Goal: Task Accomplishment & Management: Complete application form

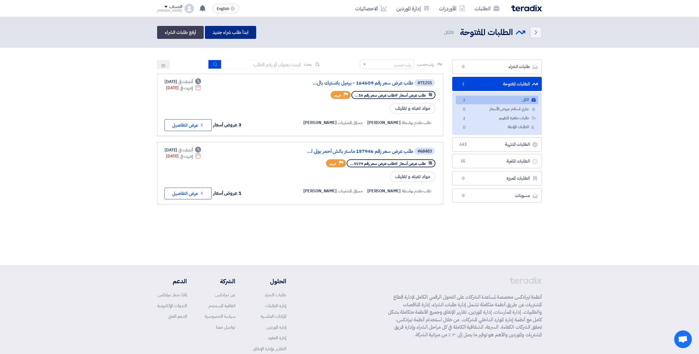
click at [235, 35] on link "ابدأ طلب شراء جديد" at bounding box center [230, 32] width 51 height 13
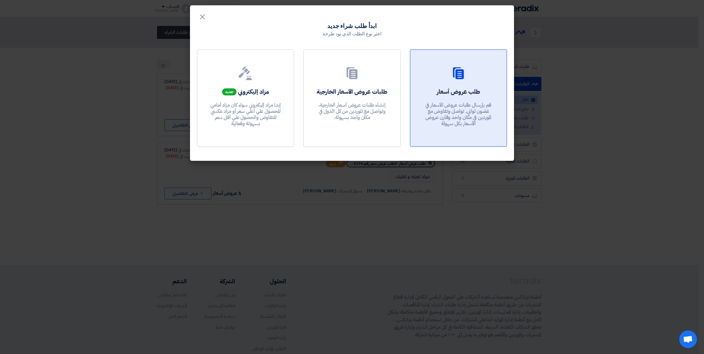
click at [443, 86] on link "طلب عروض أسعار قم بإرسال طلبات عروض الأسعار في غضون ثواني, تواصل وتفاوض مع المو…" at bounding box center [458, 98] width 97 height 97
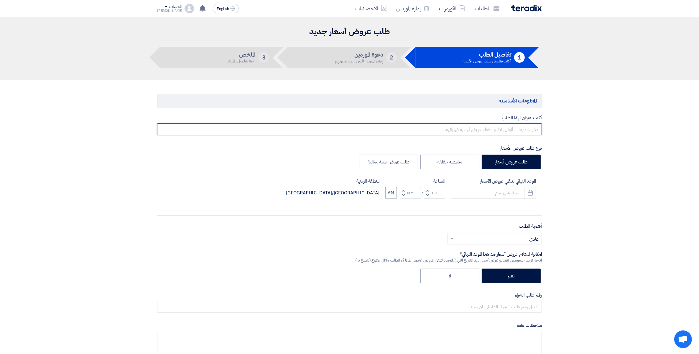
click at [528, 133] on input "text" at bounding box center [349, 129] width 385 height 12
paste input "164853"
type input "طلب عرض سعر ليبل كوشيه رقم 164853 وادى [PERSON_NAME]"
click at [531, 193] on icon "Pick a date" at bounding box center [530, 193] width 6 height 6
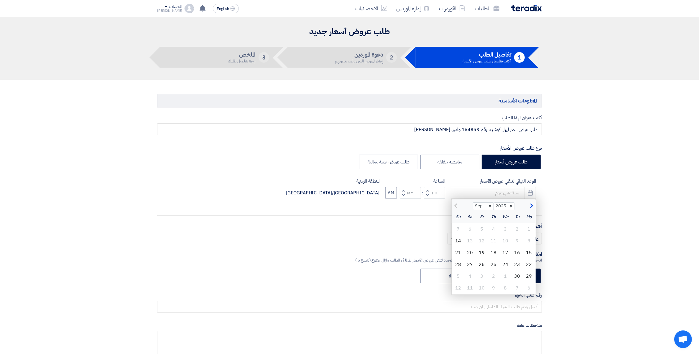
drag, startPoint x: 528, startPoint y: 251, endPoint x: 510, endPoint y: 245, distance: 19.3
click at [528, 251] on div "15" at bounding box center [529, 253] width 12 height 12
type input "[DATE]"
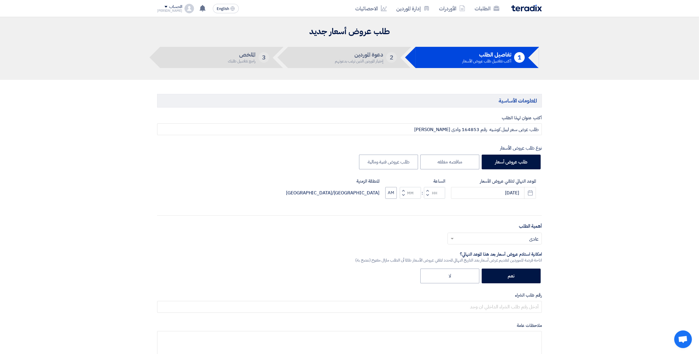
click at [405, 197] on button "Decrement minutes" at bounding box center [403, 195] width 7 height 7
type input "11"
type input "59"
click at [531, 239] on input "text" at bounding box center [498, 239] width 83 height 10
click at [530, 265] on div "مهم" at bounding box center [495, 263] width 94 height 12
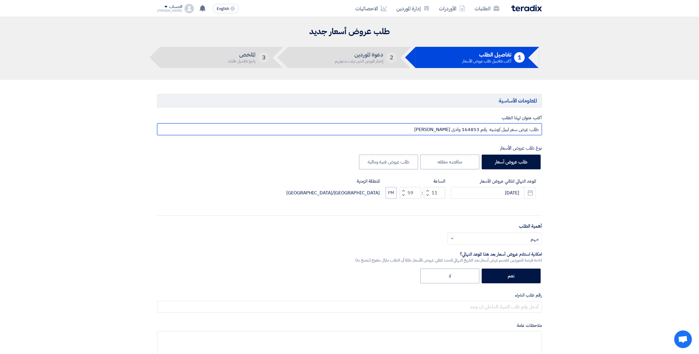
drag, startPoint x: 419, startPoint y: 128, endPoint x: 681, endPoint y: 118, distance: 261.6
paste input "164853"
type input "طلب عرض سعر ليبل كوشيه رقم 164853 وادى [PERSON_NAME]"
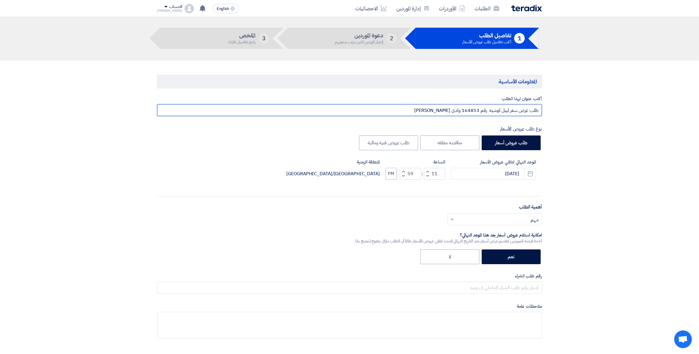
scroll to position [37, 0]
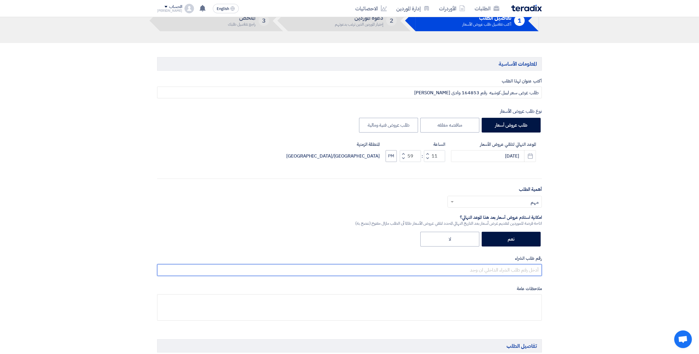
click at [537, 269] on input "text" at bounding box center [349, 270] width 385 height 12
paste input "طلب عرض سعر ليبل كوشيه رقم 164853 وادى [PERSON_NAME]"
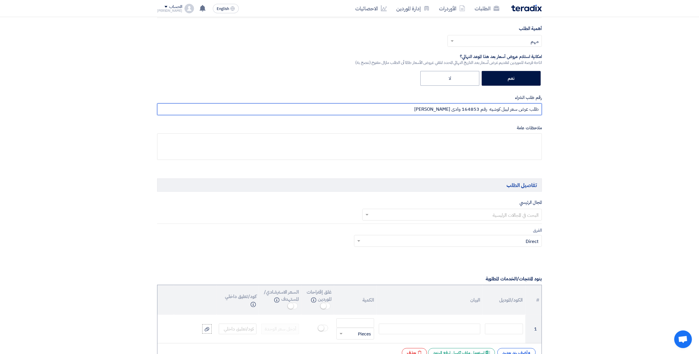
scroll to position [221, 0]
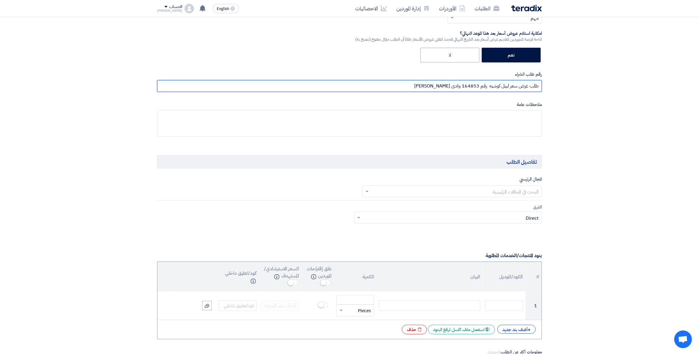
type input "طلب عرض سعر ليبل كوشيه رقم 164853 وادى [PERSON_NAME]"
click at [528, 192] on input "text" at bounding box center [455, 192] width 168 height 10
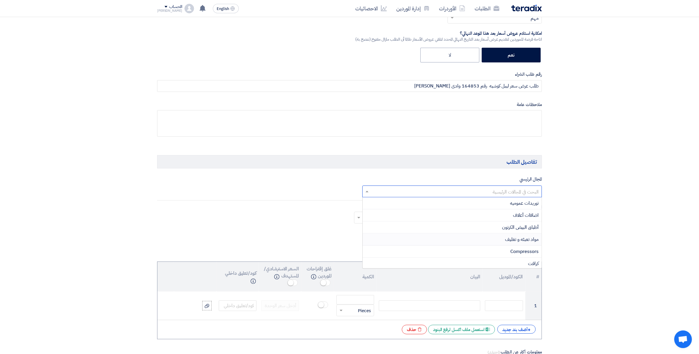
click at [533, 238] on span "مواد تعبئه و تغليف" at bounding box center [522, 239] width 34 height 7
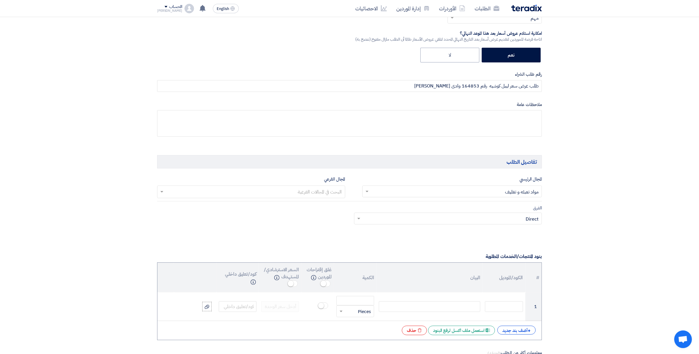
click at [313, 191] on input "text" at bounding box center [251, 193] width 182 height 10
click at [327, 239] on span "استيكرات" at bounding box center [333, 240] width 17 height 7
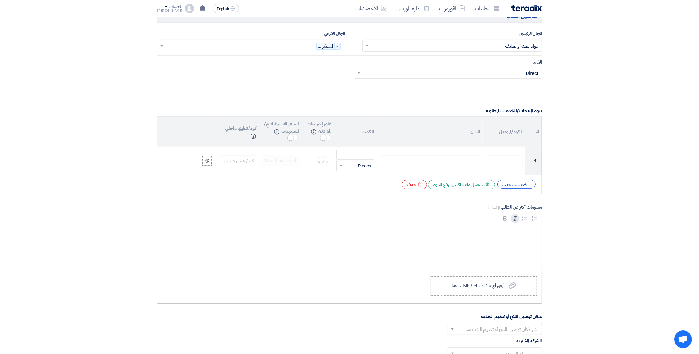
scroll to position [368, 0]
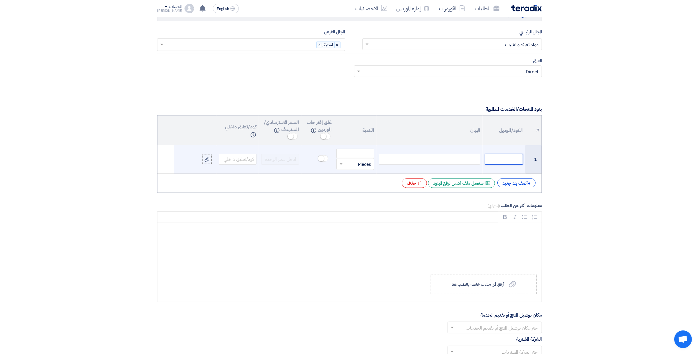
click at [514, 158] on input "text" at bounding box center [504, 159] width 38 height 11
paste input "6070101343"
type input "6070101343"
click at [460, 156] on div at bounding box center [429, 159] width 101 height 11
paste div
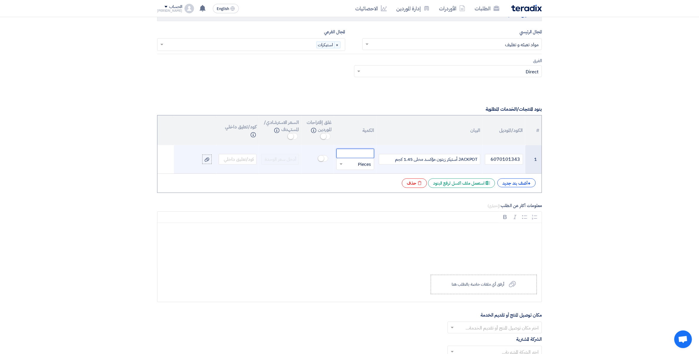
click at [362, 151] on input "number" at bounding box center [355, 153] width 38 height 9
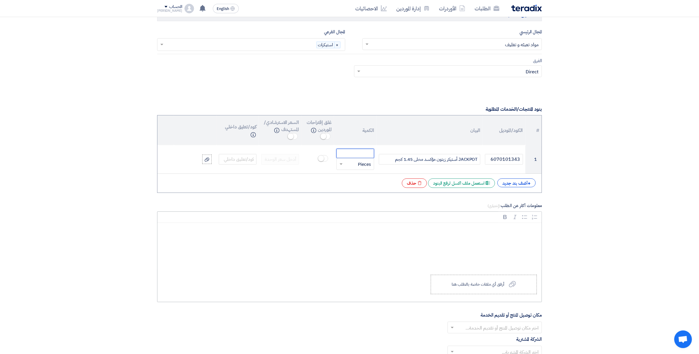
paste input "6100"
type input "6100"
click at [527, 239] on div "Rich Text Editor, main" at bounding box center [349, 246] width 384 height 47
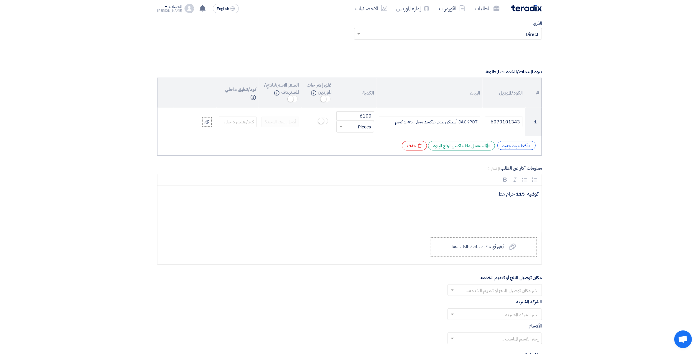
scroll to position [553, 0]
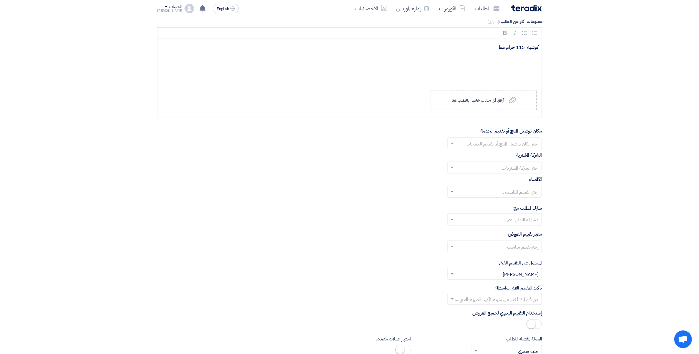
click at [530, 146] on input "text" at bounding box center [498, 144] width 83 height 10
click at [533, 194] on span "مصنع وادى فود السادات" at bounding box center [516, 191] width 45 height 7
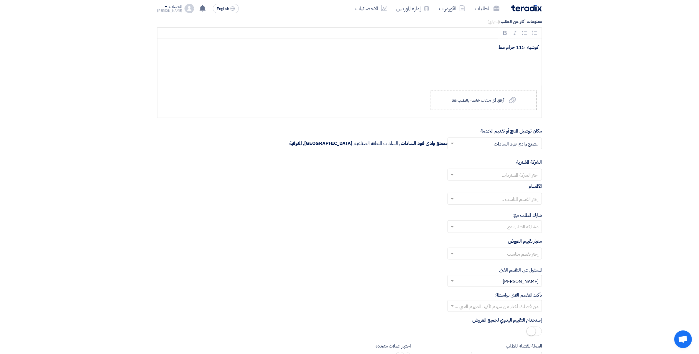
click at [533, 173] on input "text" at bounding box center [498, 176] width 83 height 10
click at [529, 188] on span "Wadi Group وادي جروب" at bounding box center [514, 186] width 47 height 7
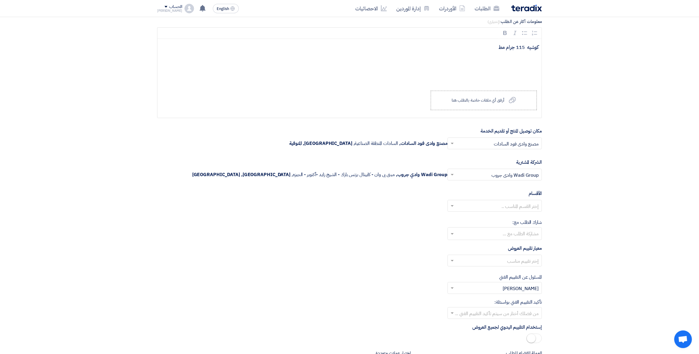
scroll to position [663, 0]
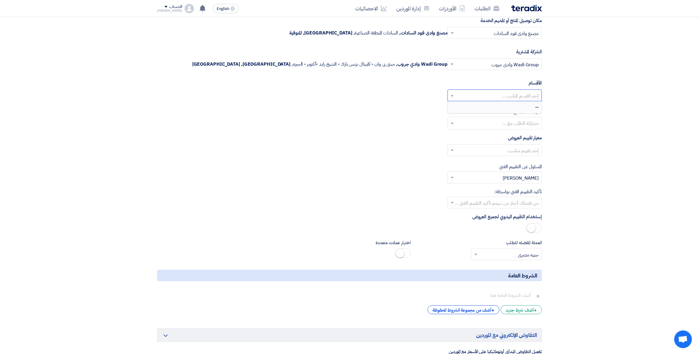
click at [527, 98] on input "text" at bounding box center [498, 96] width 83 height 10
click at [491, 124] on input "text" at bounding box center [494, 124] width 88 height 10
click at [528, 153] on input "text" at bounding box center [498, 151] width 83 height 10
click at [520, 189] on span "Price Only without VAT (0% Interest Rate) + VAT" at bounding box center [486, 186] width 103 height 7
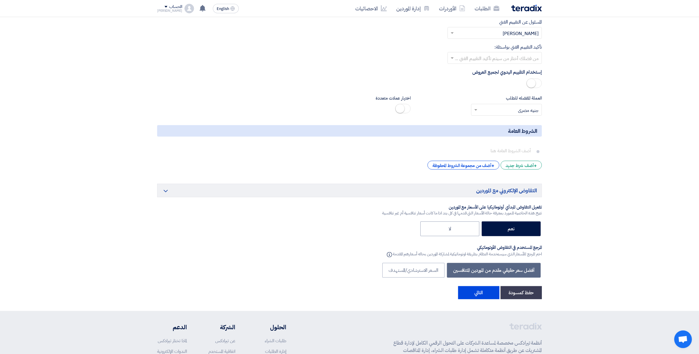
scroll to position [810, 0]
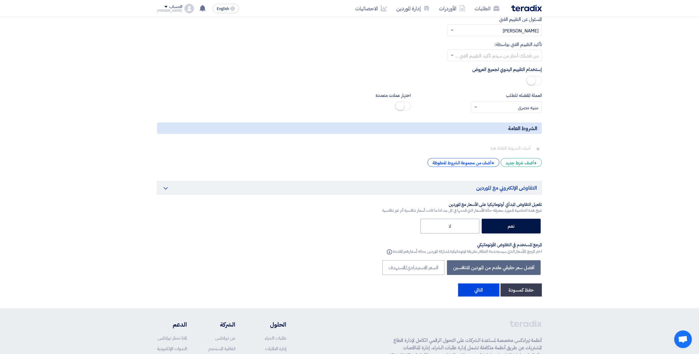
click at [530, 57] on input "text" at bounding box center [498, 56] width 83 height 10
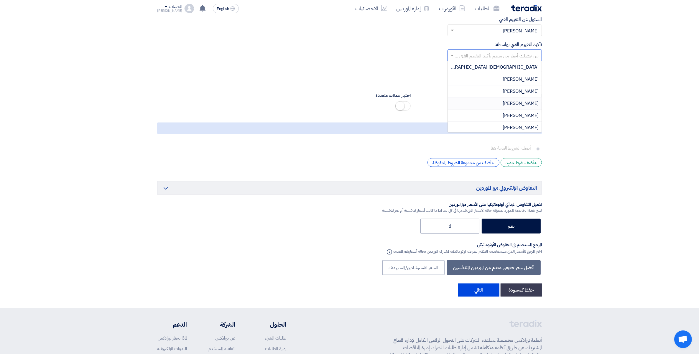
click at [533, 105] on span "[PERSON_NAME]" at bounding box center [520, 103] width 36 height 7
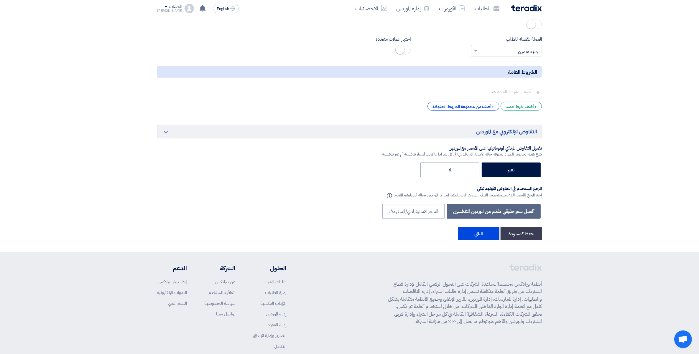
scroll to position [902, 0]
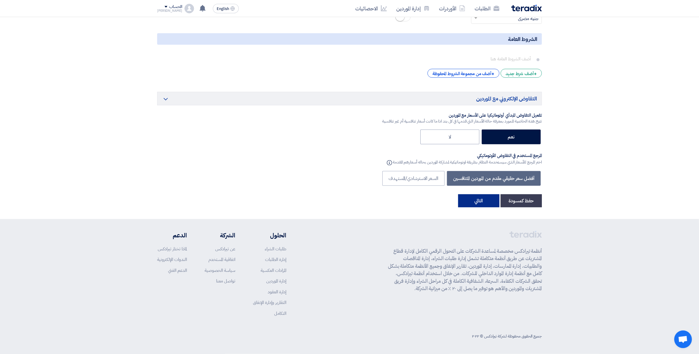
click at [483, 199] on button "التالي" at bounding box center [478, 201] width 41 height 13
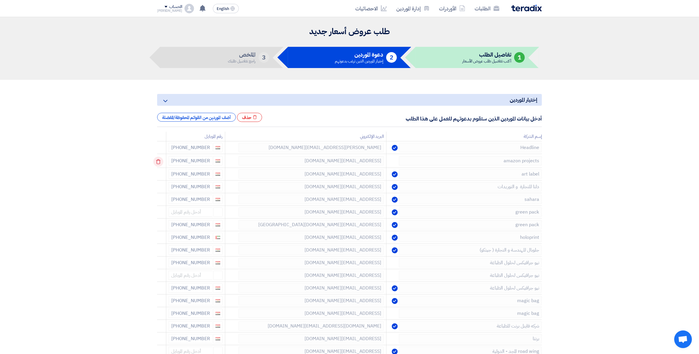
click at [158, 161] on use at bounding box center [158, 161] width 4 height 5
click at [160, 186] on use at bounding box center [158, 187] width 4 height 5
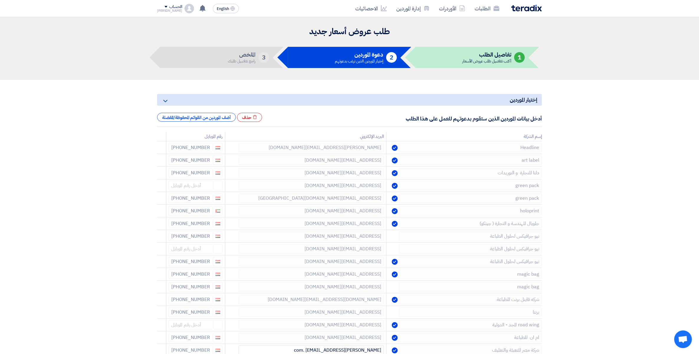
click at [0, 0] on use at bounding box center [0, 0] width 0 height 0
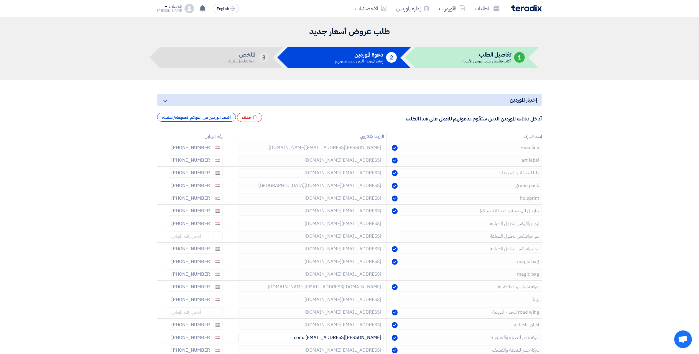
click at [0, 0] on use at bounding box center [0, 0] width 0 height 0
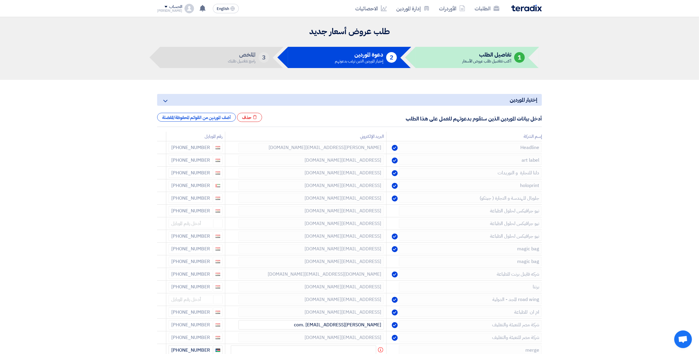
click at [0, 0] on use at bounding box center [0, 0] width 0 height 0
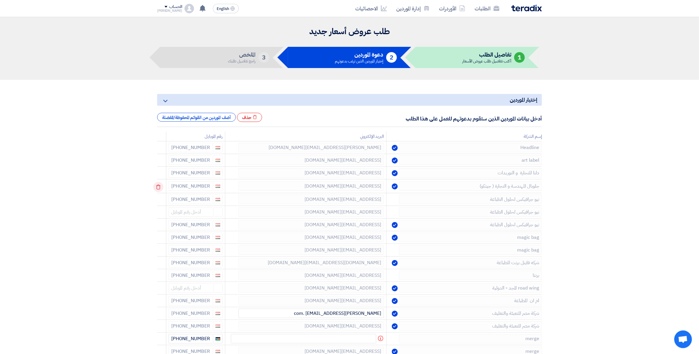
click at [157, 186] on icon at bounding box center [158, 187] width 10 height 10
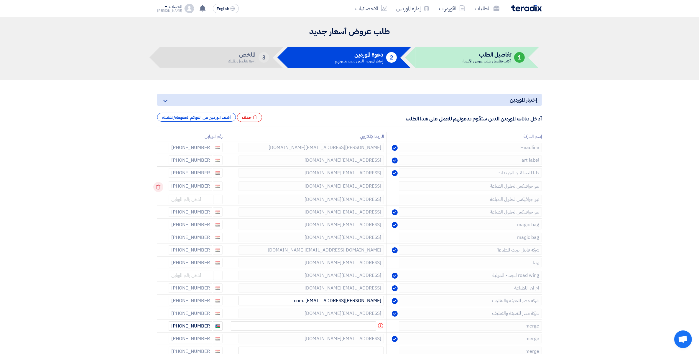
click at [157, 188] on icon at bounding box center [158, 187] width 10 height 10
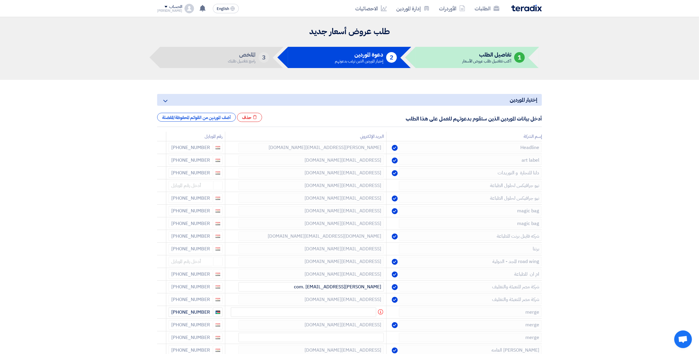
click at [0, 0] on icon at bounding box center [0, 0] width 0 height 0
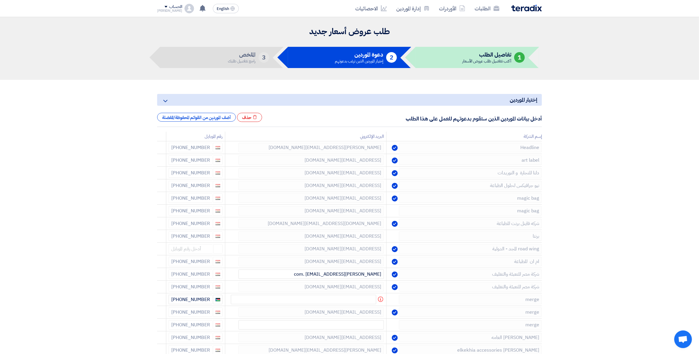
click at [0, 0] on icon at bounding box center [0, 0] width 0 height 0
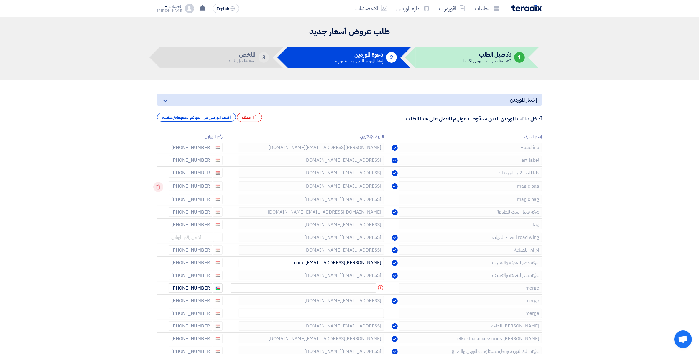
click at [160, 187] on icon at bounding box center [158, 187] width 10 height 10
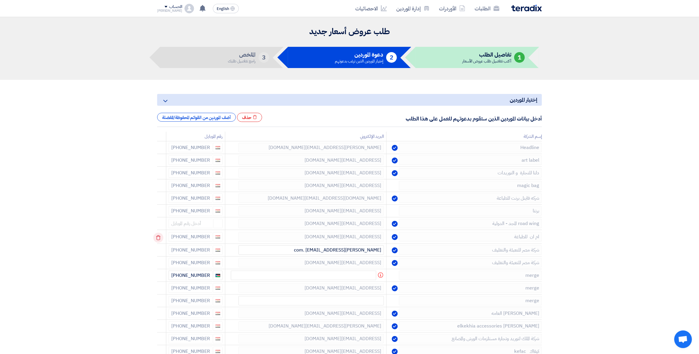
click at [158, 239] on icon at bounding box center [158, 238] width 10 height 10
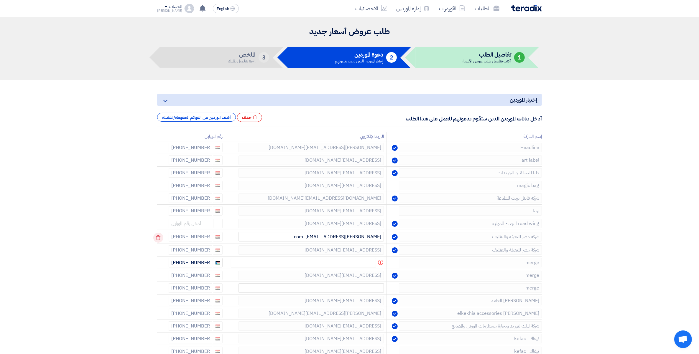
click at [159, 239] on icon at bounding box center [158, 238] width 10 height 10
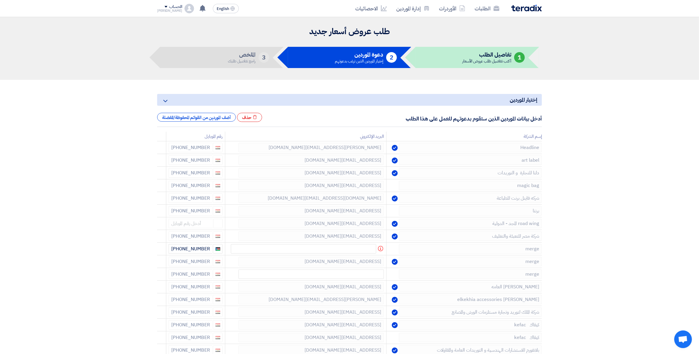
click at [0, 0] on icon at bounding box center [0, 0] width 0 height 0
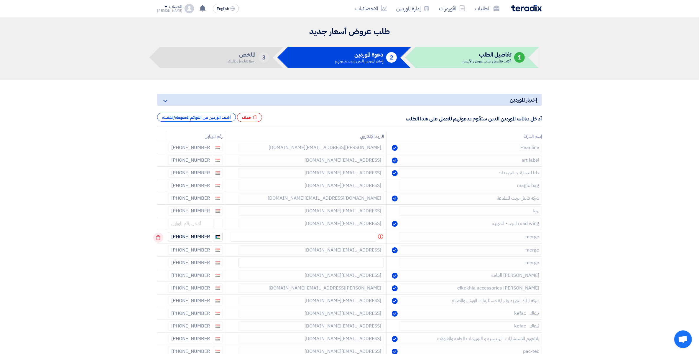
click at [158, 239] on icon at bounding box center [158, 238] width 10 height 10
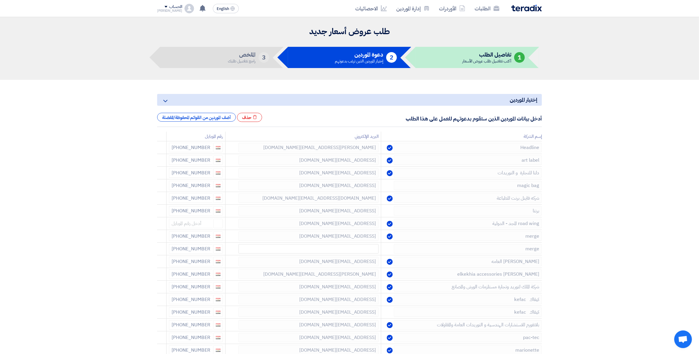
click at [0, 0] on use at bounding box center [0, 0] width 0 height 0
click at [158, 239] on icon at bounding box center [159, 238] width 10 height 10
click at [0, 0] on icon at bounding box center [0, 0] width 0 height 0
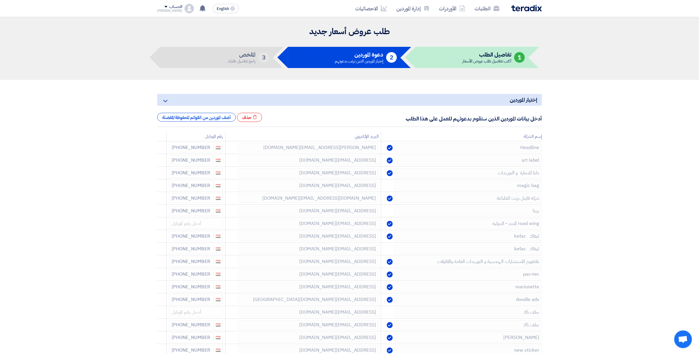
click at [0, 0] on icon at bounding box center [0, 0] width 0 height 0
click at [156, 239] on icon at bounding box center [159, 238] width 10 height 10
click at [158, 240] on use at bounding box center [158, 237] width 4 height 5
click at [0, 0] on use at bounding box center [0, 0] width 0 height 0
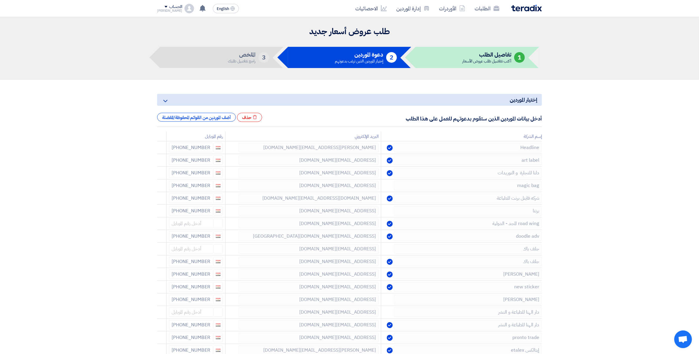
click at [0, 0] on use at bounding box center [0, 0] width 0 height 0
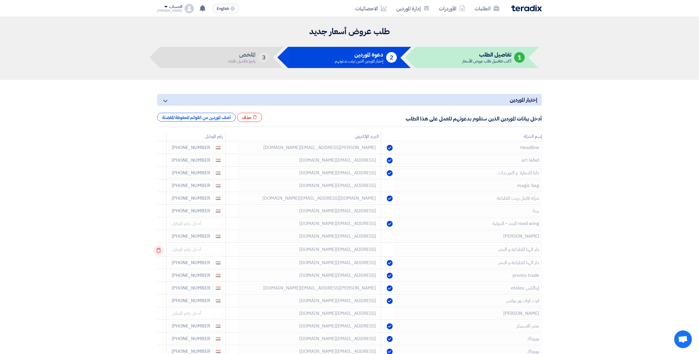
click at [158, 248] on icon at bounding box center [159, 250] width 10 height 10
click at [160, 250] on use at bounding box center [158, 250] width 4 height 5
click at [158, 250] on icon at bounding box center [159, 250] width 10 height 10
click at [0, 0] on icon at bounding box center [0, 0] width 0 height 0
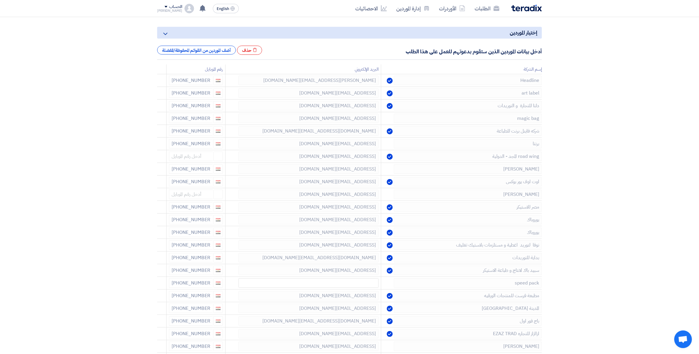
scroll to position [74, 0]
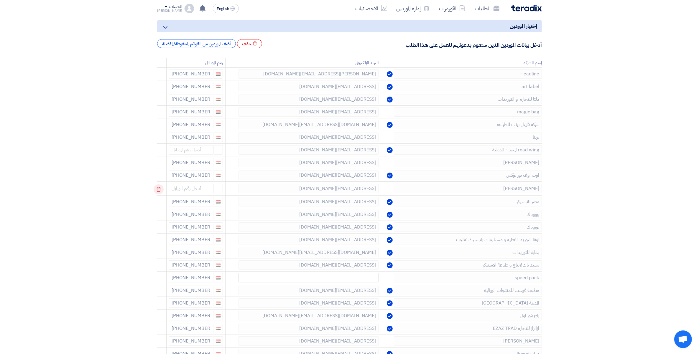
click at [159, 188] on use at bounding box center [158, 189] width 4 height 5
click at [0, 0] on use at bounding box center [0, 0] width 0 height 0
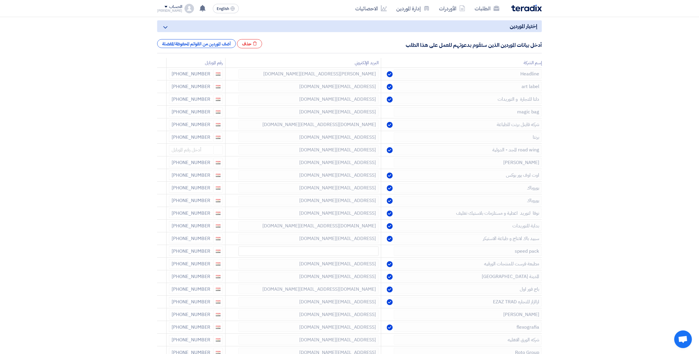
click at [0, 0] on use at bounding box center [0, 0] width 0 height 0
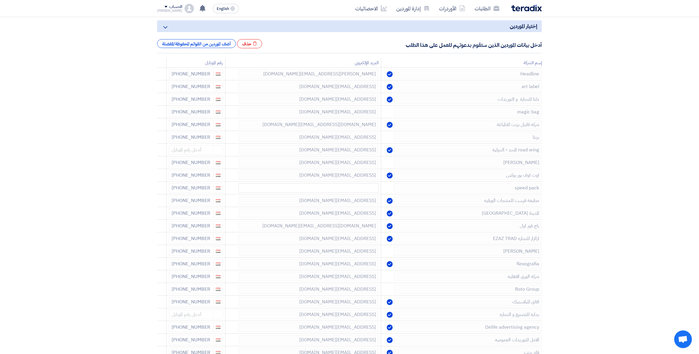
click at [0, 0] on use at bounding box center [0, 0] width 0 height 0
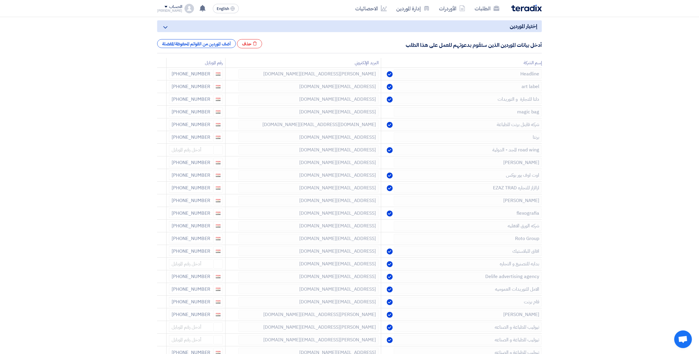
click at [0, 0] on use at bounding box center [0, 0] width 0 height 0
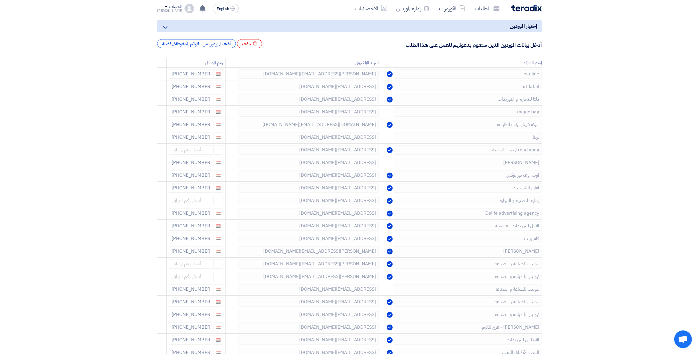
click at [0, 0] on use at bounding box center [0, 0] width 0 height 0
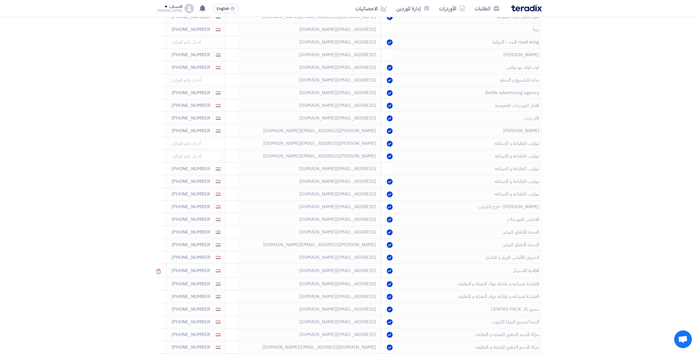
scroll to position [184, 0]
click at [161, 142] on icon at bounding box center [159, 142] width 10 height 10
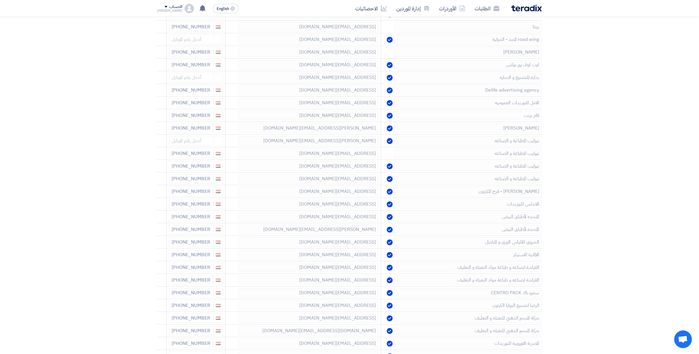
click at [0, 0] on icon at bounding box center [0, 0] width 0 height 0
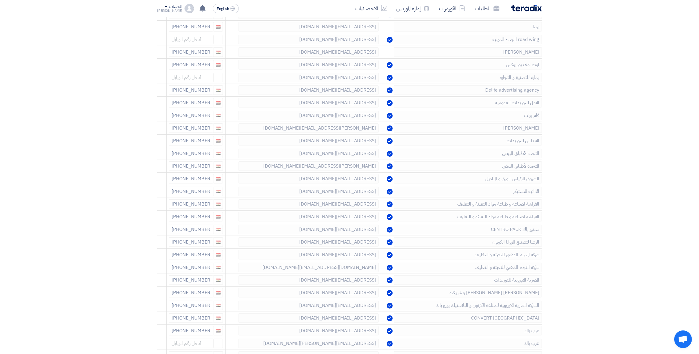
click at [0, 0] on icon at bounding box center [0, 0] width 0 height 0
click at [160, 77] on icon at bounding box center [159, 79] width 10 height 10
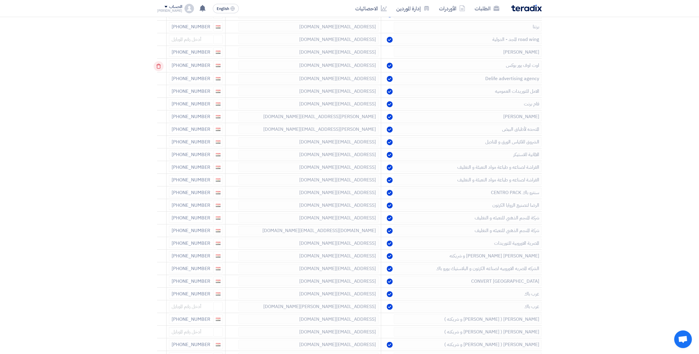
click at [164, 65] on icon at bounding box center [159, 66] width 10 height 10
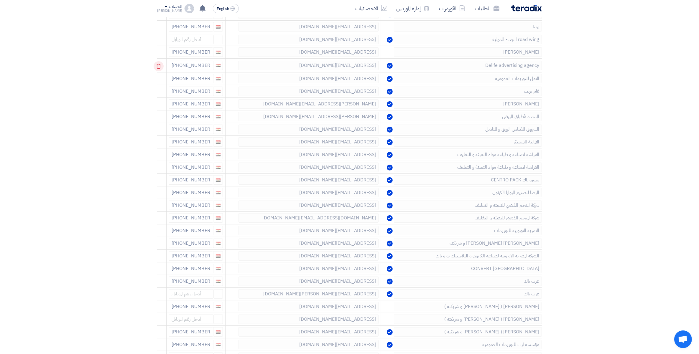
click at [161, 65] on icon at bounding box center [159, 66] width 10 height 10
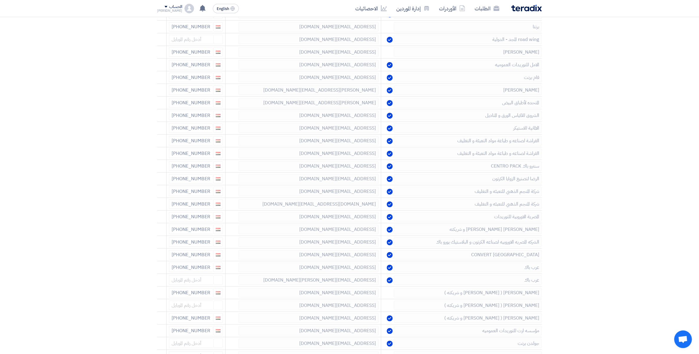
click at [0, 0] on icon at bounding box center [0, 0] width 0 height 0
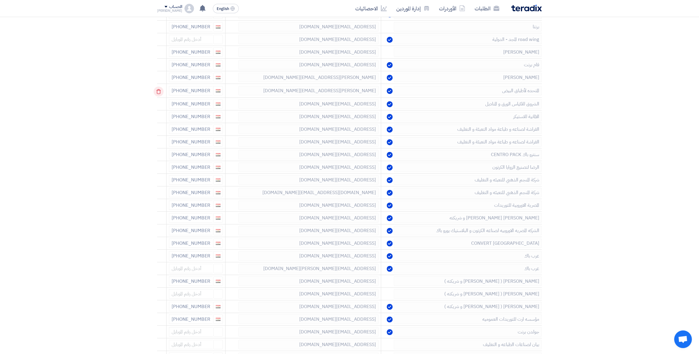
click at [158, 93] on icon at bounding box center [159, 92] width 10 height 10
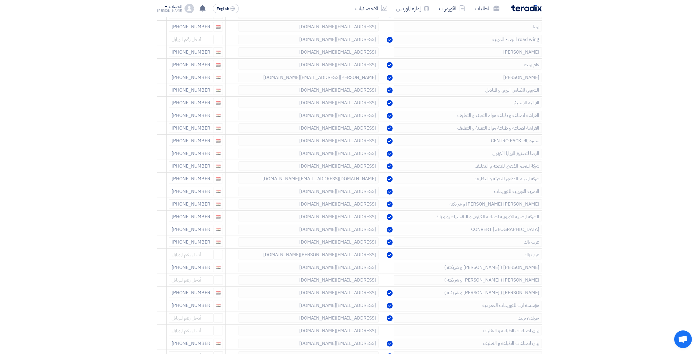
click at [0, 0] on icon at bounding box center [0, 0] width 0 height 0
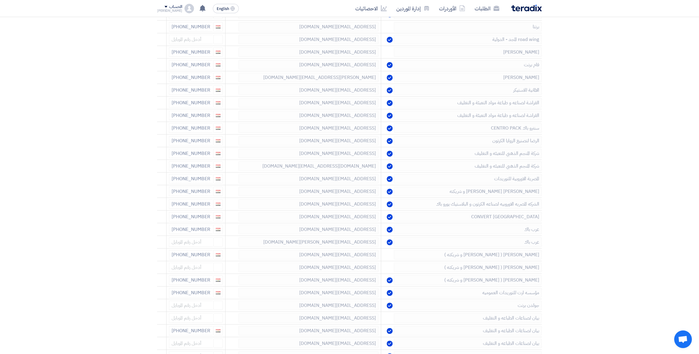
click at [0, 0] on icon at bounding box center [0, 0] width 0 height 0
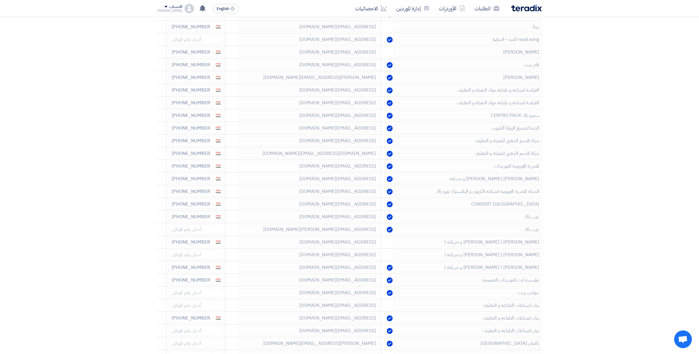
click at [0, 0] on icon at bounding box center [0, 0] width 0 height 0
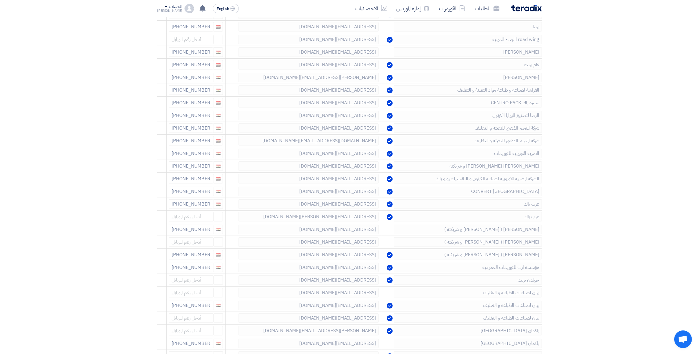
click at [0, 0] on icon at bounding box center [0, 0] width 0 height 0
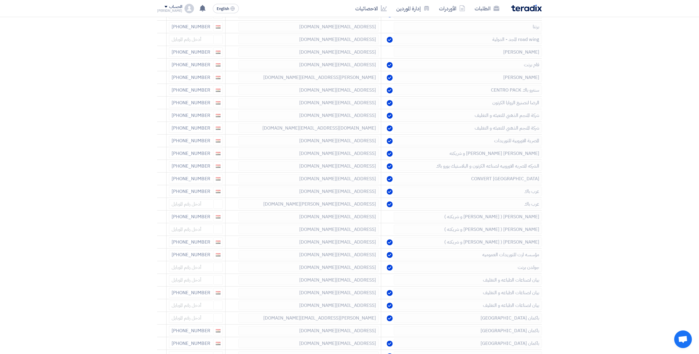
click at [0, 0] on icon at bounding box center [0, 0] width 0 height 0
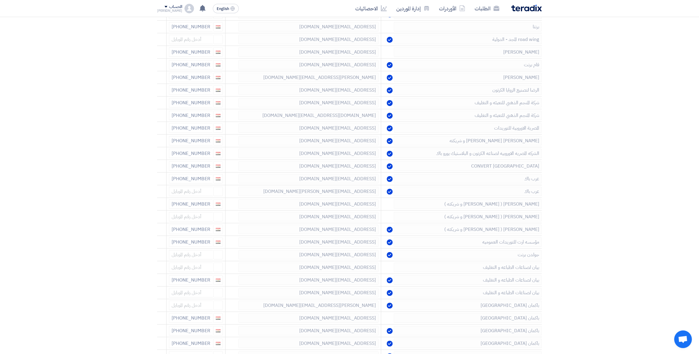
click at [0, 0] on icon at bounding box center [0, 0] width 0 height 0
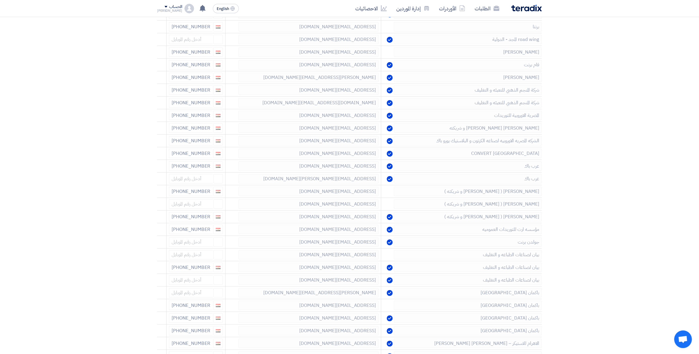
click at [0, 0] on icon at bounding box center [0, 0] width 0 height 0
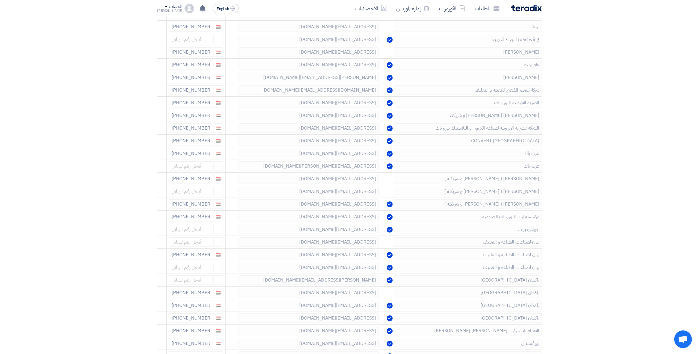
click at [0, 0] on icon at bounding box center [0, 0] width 0 height 0
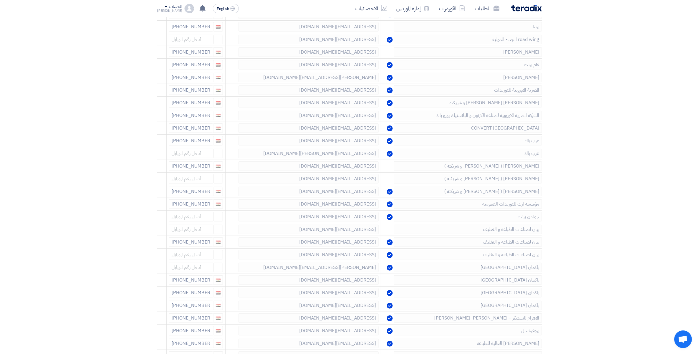
click at [0, 0] on icon at bounding box center [0, 0] width 0 height 0
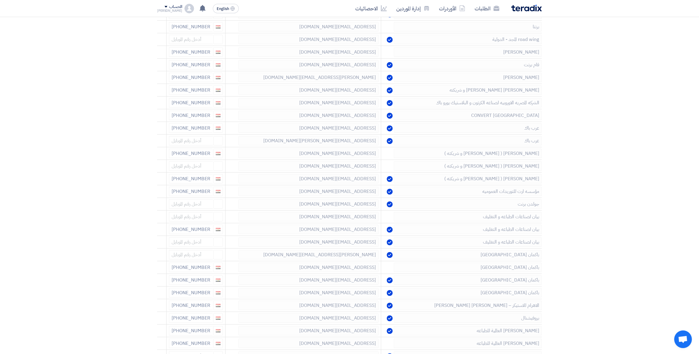
click at [0, 0] on icon at bounding box center [0, 0] width 0 height 0
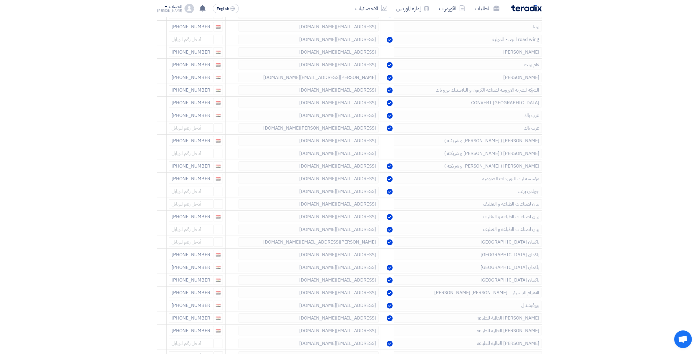
click at [0, 0] on icon at bounding box center [0, 0] width 0 height 0
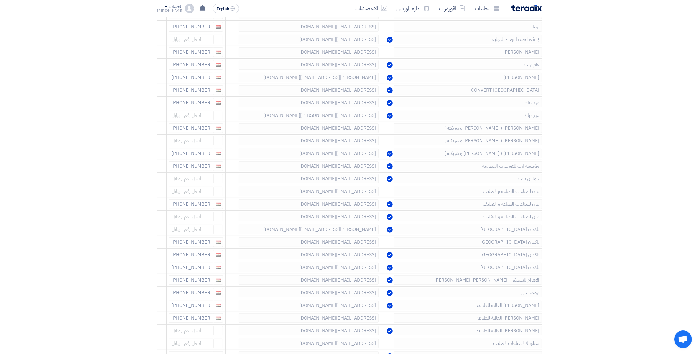
click at [0, 0] on icon at bounding box center [0, 0] width 0 height 0
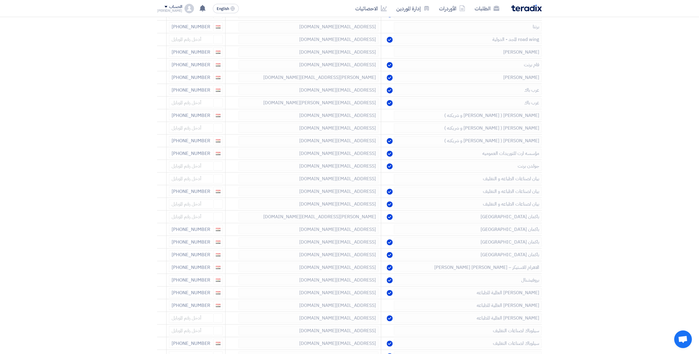
click at [0, 0] on icon at bounding box center [0, 0] width 0 height 0
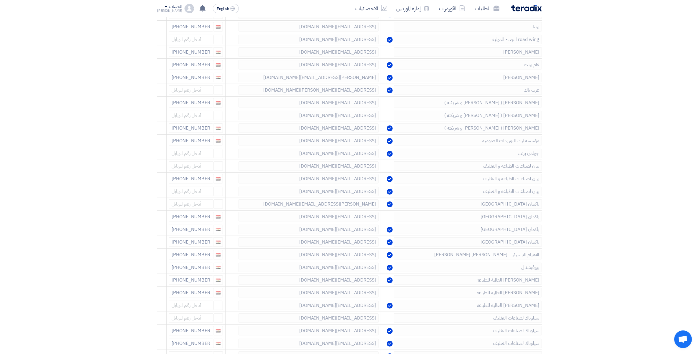
click at [0, 0] on icon at bounding box center [0, 0] width 0 height 0
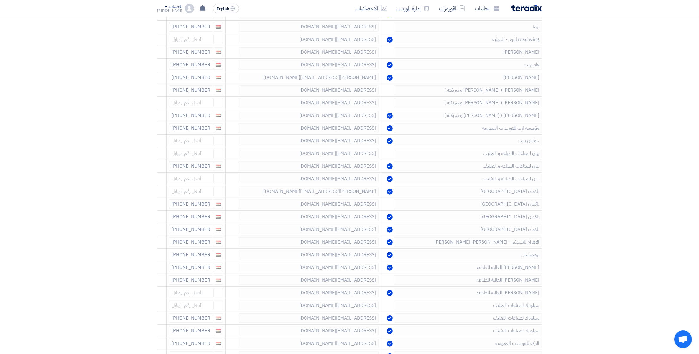
click at [0, 0] on icon at bounding box center [0, 0] width 0 height 0
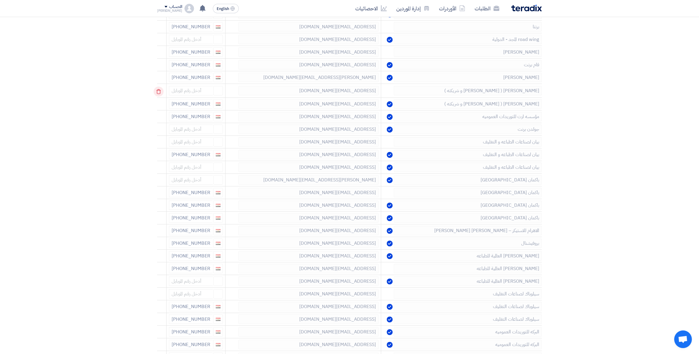
click at [158, 93] on td at bounding box center [161, 91] width 9 height 14
click at [158, 93] on icon at bounding box center [159, 92] width 10 height 10
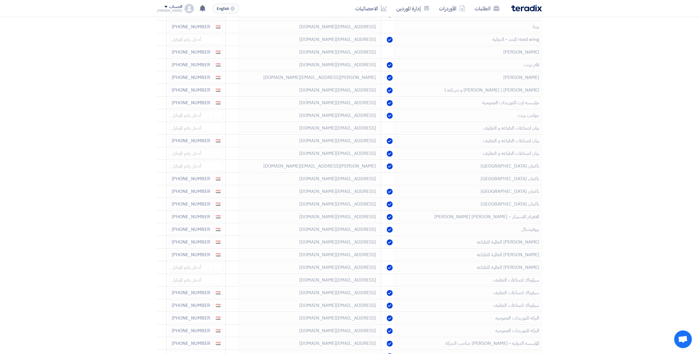
click at [0, 0] on icon at bounding box center [0, 0] width 0 height 0
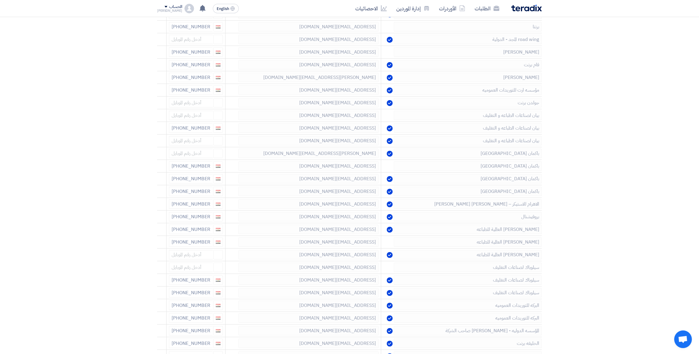
click at [0, 0] on icon at bounding box center [0, 0] width 0 height 0
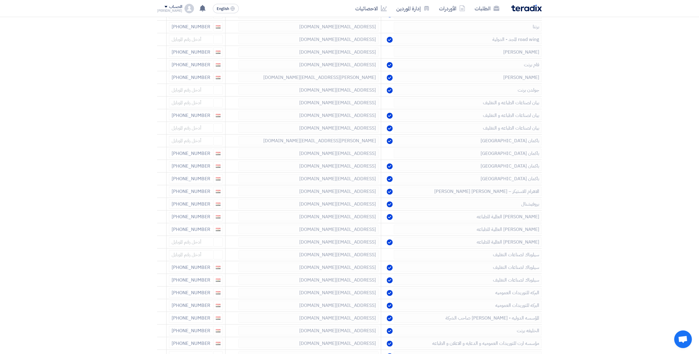
click at [0, 0] on icon at bounding box center [0, 0] width 0 height 0
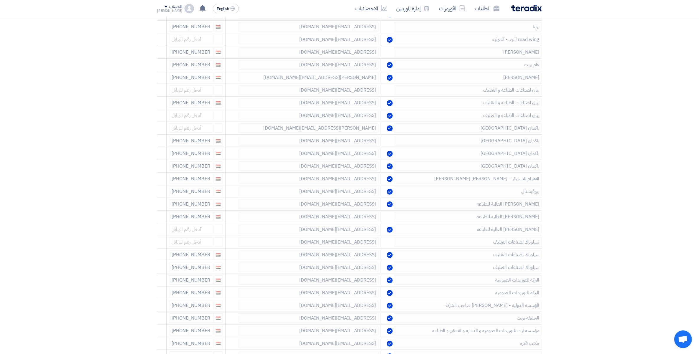
click at [0, 0] on icon at bounding box center [0, 0] width 0 height 0
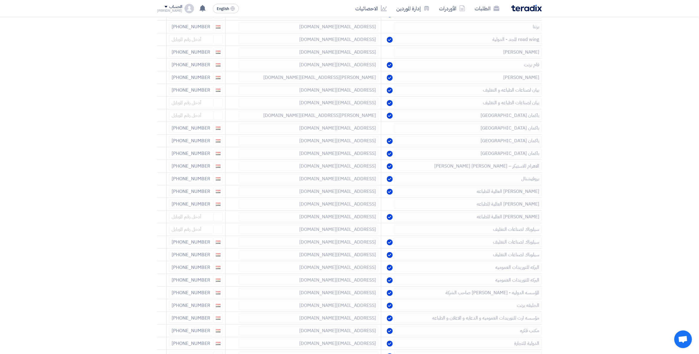
click at [0, 0] on icon at bounding box center [0, 0] width 0 height 0
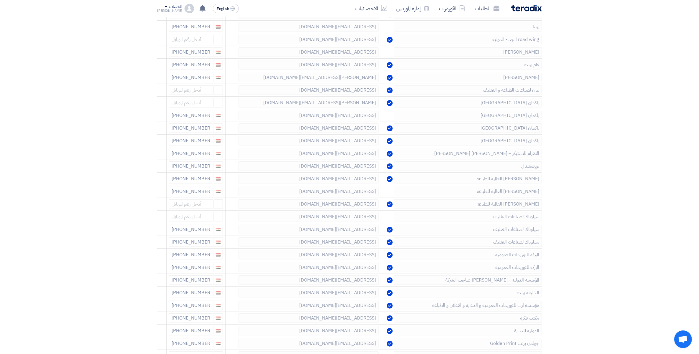
click at [0, 0] on icon at bounding box center [0, 0] width 0 height 0
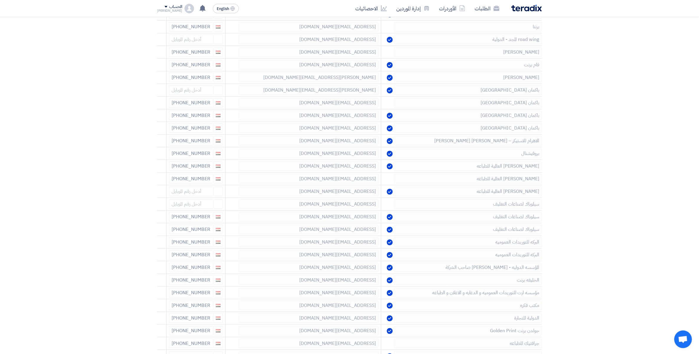
click at [0, 0] on icon at bounding box center [0, 0] width 0 height 0
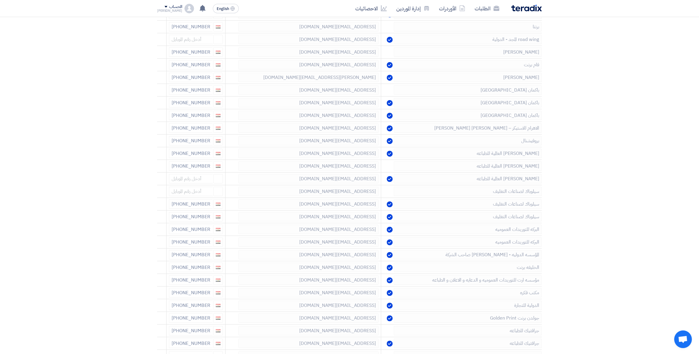
click at [0, 0] on icon at bounding box center [0, 0] width 0 height 0
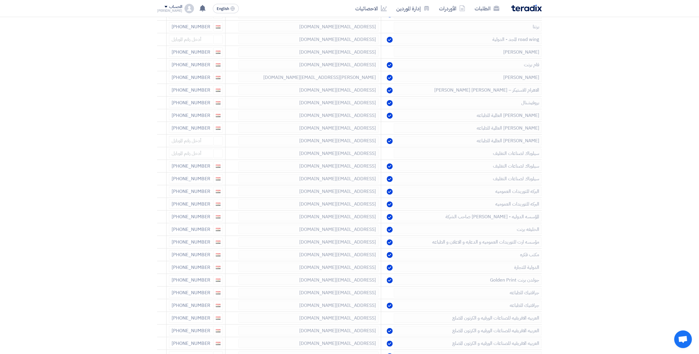
click at [0, 0] on icon at bounding box center [0, 0] width 0 height 0
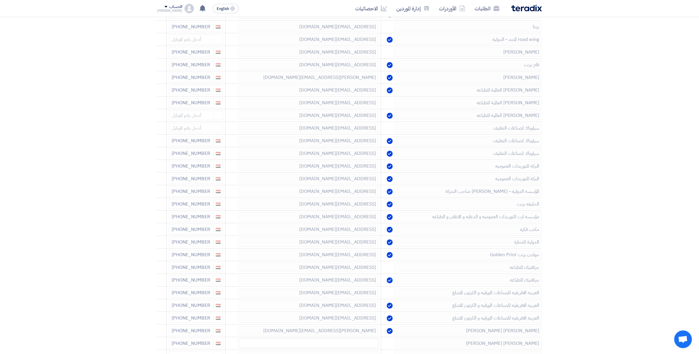
click at [0, 0] on icon at bounding box center [0, 0] width 0 height 0
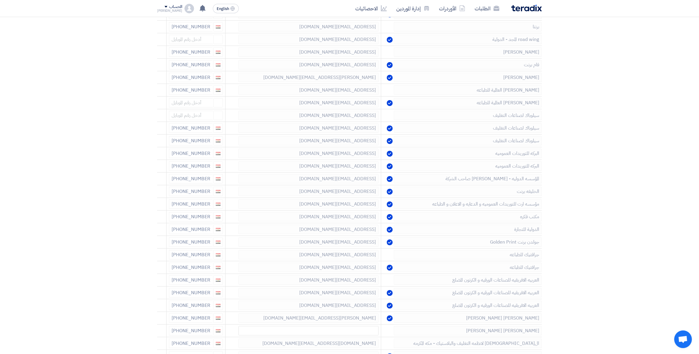
click at [0, 0] on icon at bounding box center [0, 0] width 0 height 0
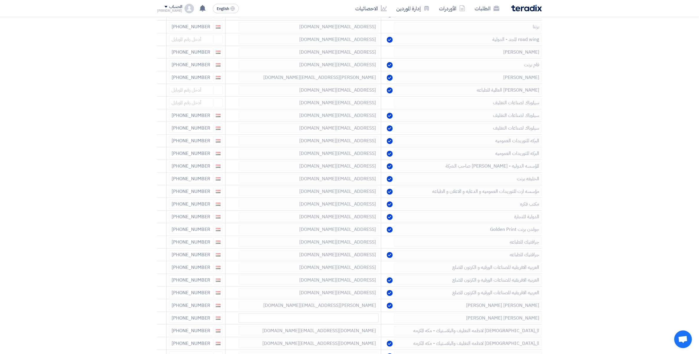
click at [0, 0] on icon at bounding box center [0, 0] width 0 height 0
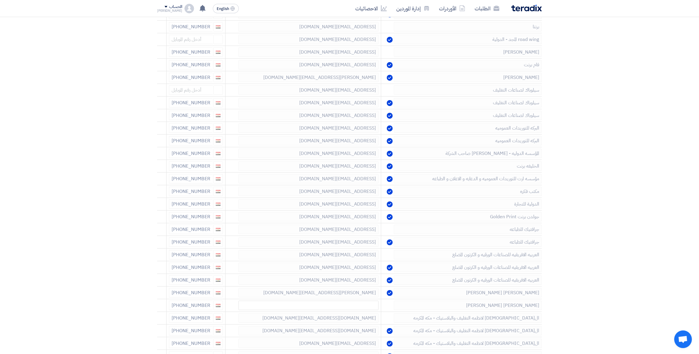
click at [0, 0] on icon at bounding box center [0, 0] width 0 height 0
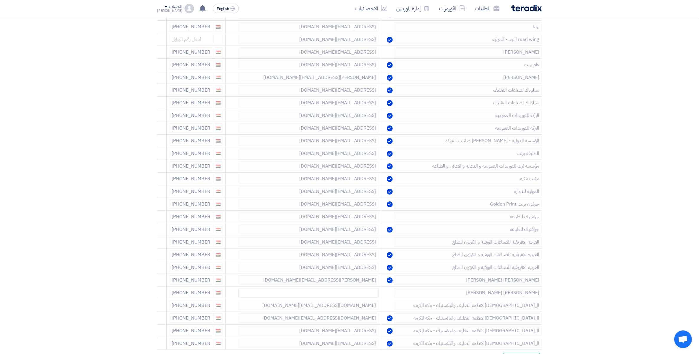
click at [0, 0] on icon at bounding box center [0, 0] width 0 height 0
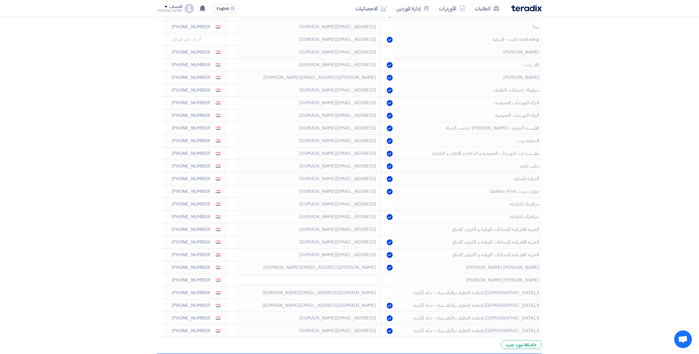
click at [0, 0] on icon at bounding box center [0, 0] width 0 height 0
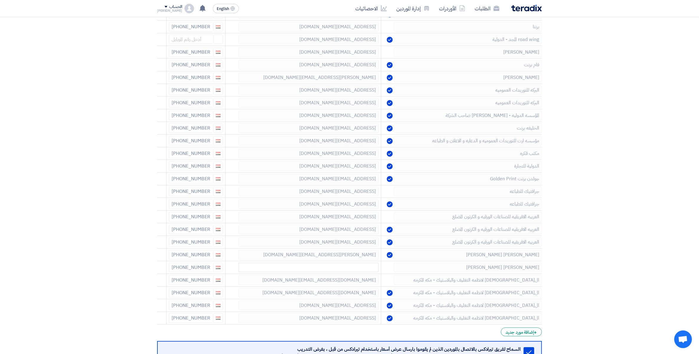
click at [0, 0] on icon at bounding box center [0, 0] width 0 height 0
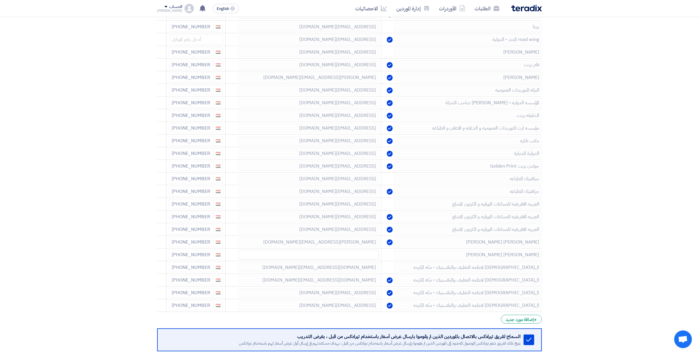
click at [0, 0] on icon at bounding box center [0, 0] width 0 height 0
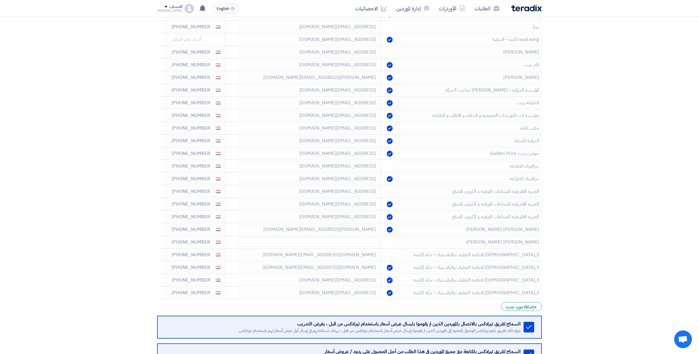
click at [0, 0] on icon at bounding box center [0, 0] width 0 height 0
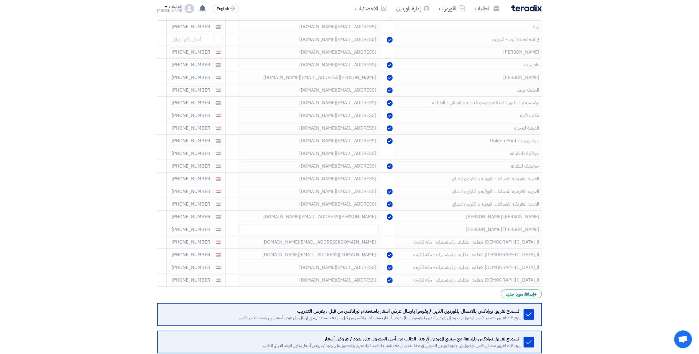
click at [0, 0] on icon at bounding box center [0, 0] width 0 height 0
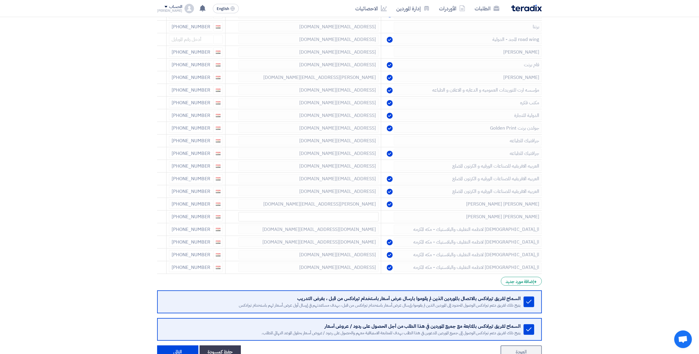
click at [0, 0] on icon at bounding box center [0, 0] width 0 height 0
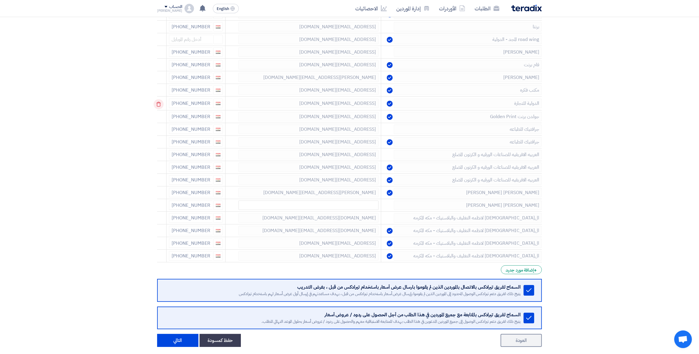
click at [158, 104] on use at bounding box center [158, 104] width 4 height 5
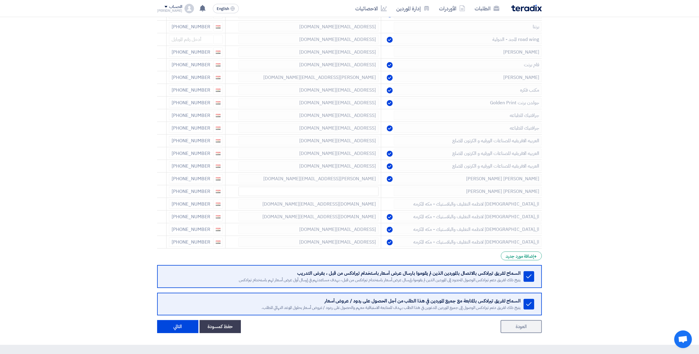
click at [0, 0] on use at bounding box center [0, 0] width 0 height 0
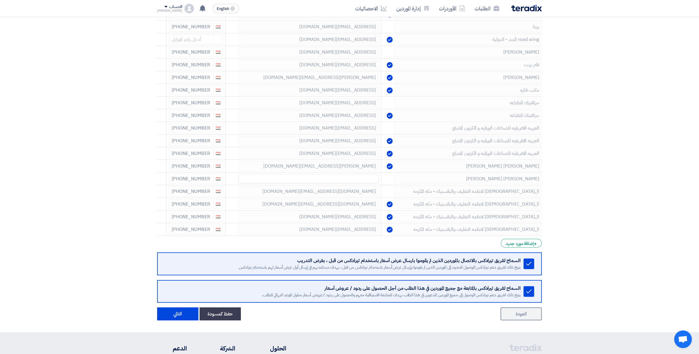
click at [0, 0] on use at bounding box center [0, 0] width 0 height 0
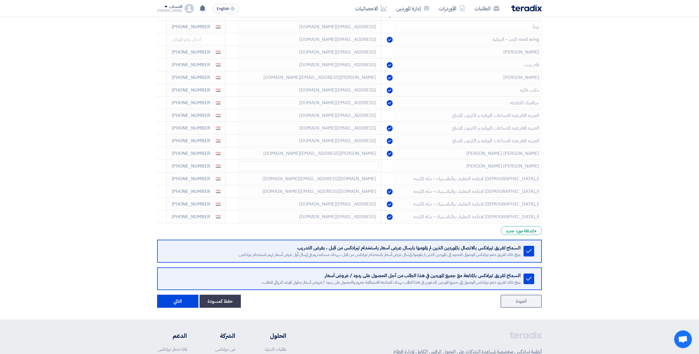
click at [0, 0] on use at bounding box center [0, 0] width 0 height 0
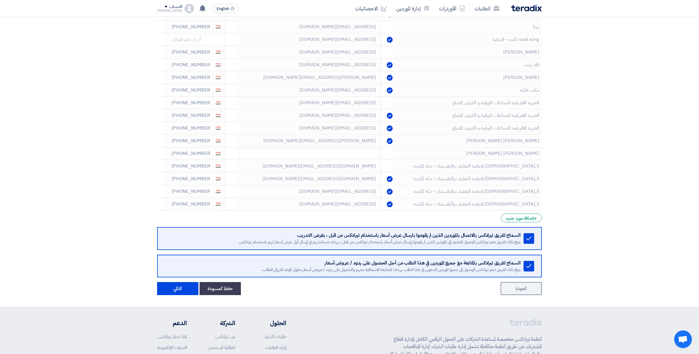
click at [0, 0] on use at bounding box center [0, 0] width 0 height 0
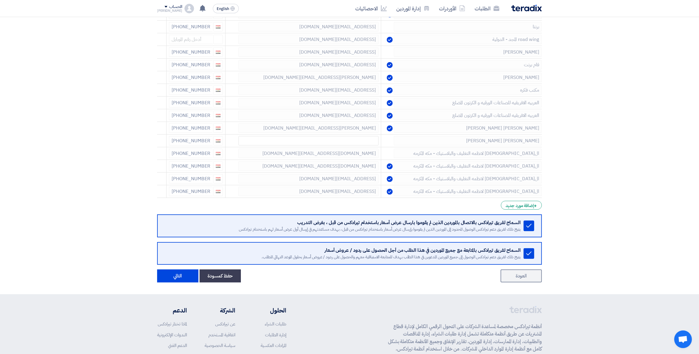
click at [0, 0] on use at bounding box center [0, 0] width 0 height 0
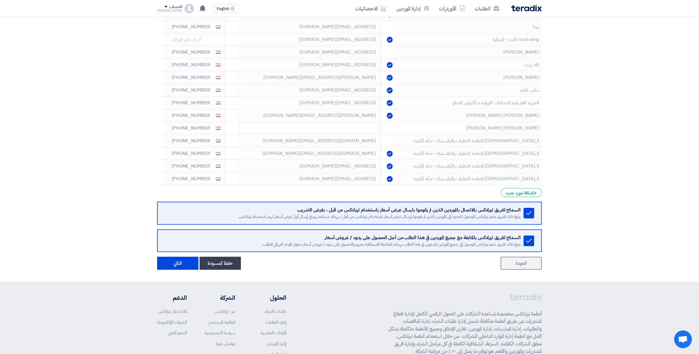
click at [0, 0] on use at bounding box center [0, 0] width 0 height 0
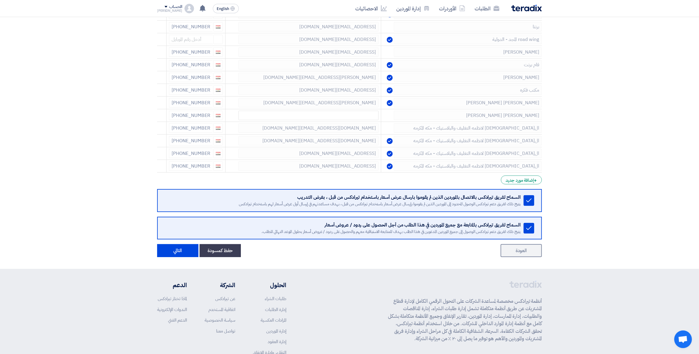
click at [0, 0] on use at bounding box center [0, 0] width 0 height 0
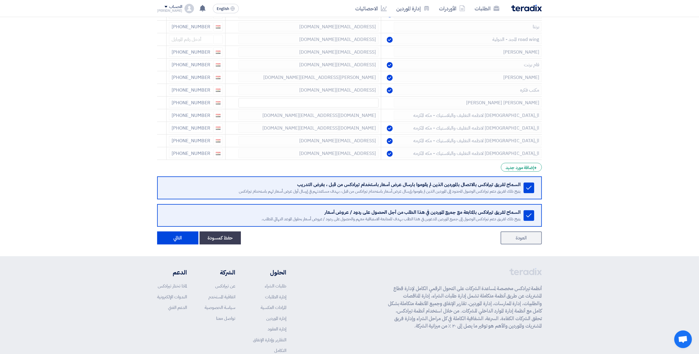
click at [0, 0] on use at bounding box center [0, 0] width 0 height 0
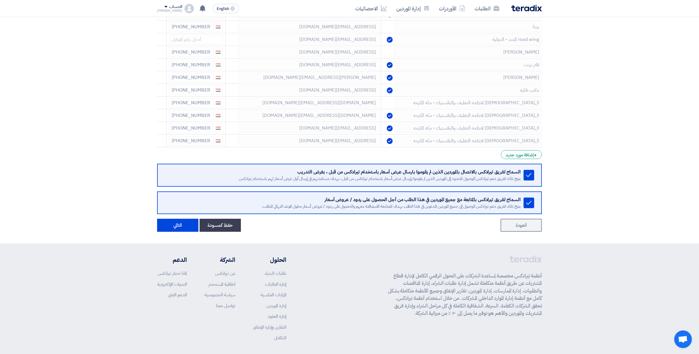
click at [0, 0] on use at bounding box center [0, 0] width 0 height 0
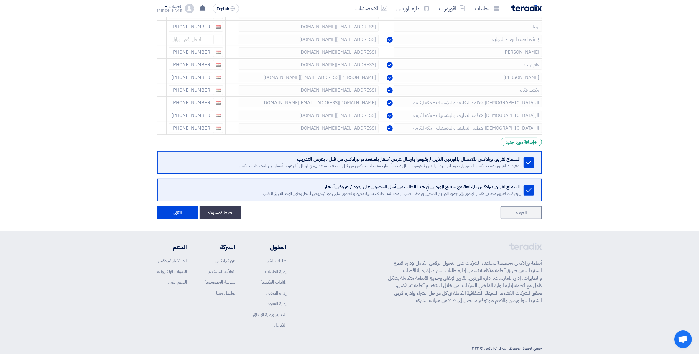
click at [0, 0] on use at bounding box center [0, 0] width 0 height 0
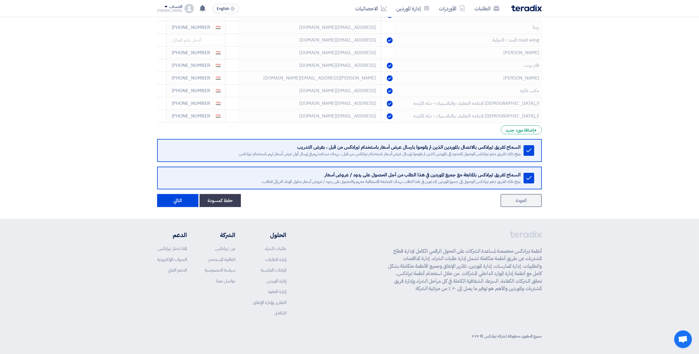
click at [0, 0] on use at bounding box center [0, 0] width 0 height 0
click at [159, 117] on icon at bounding box center [159, 117] width 10 height 10
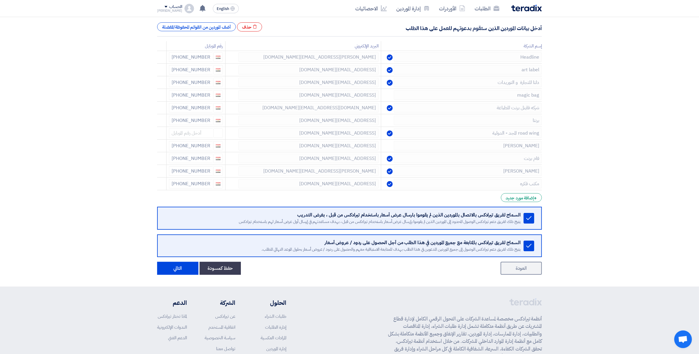
scroll to position [84, 0]
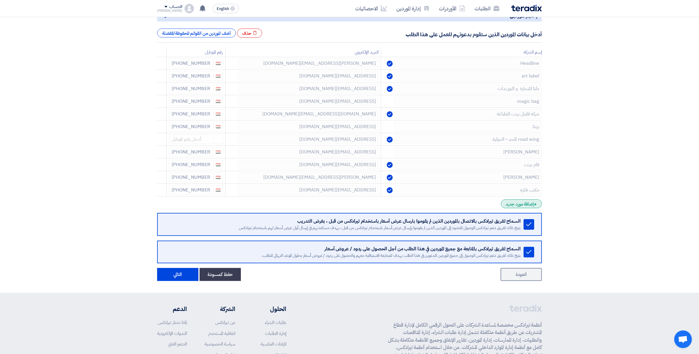
click at [525, 205] on div "+ إضافة مورد جديد" at bounding box center [521, 204] width 41 height 9
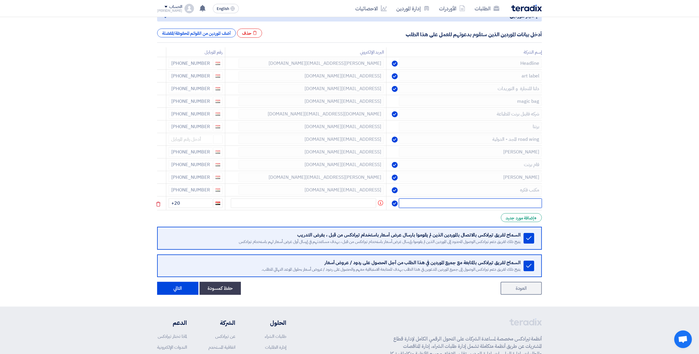
click at [521, 202] on input "text" at bounding box center [470, 203] width 143 height 9
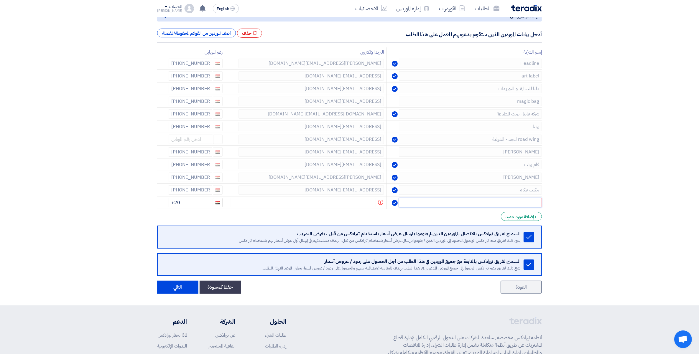
paste input "مار للطباعة"
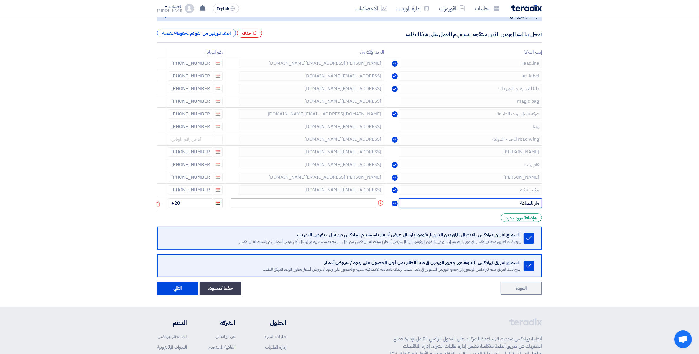
type input "مار للطباعة"
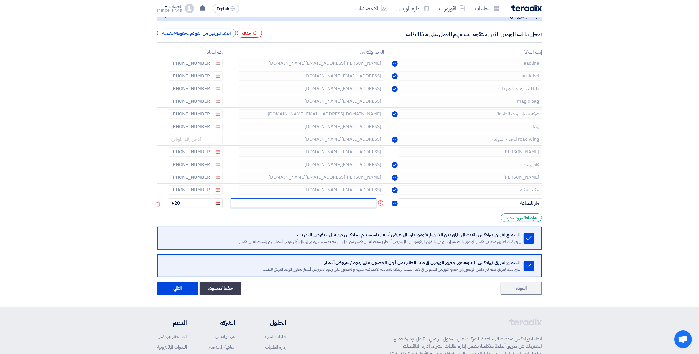
click at [361, 205] on input "text" at bounding box center [303, 203] width 145 height 9
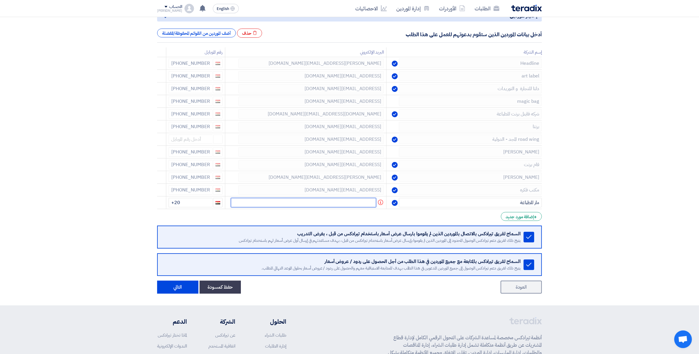
paste input "[EMAIL_ADDRESS][DOMAIN_NAME]"
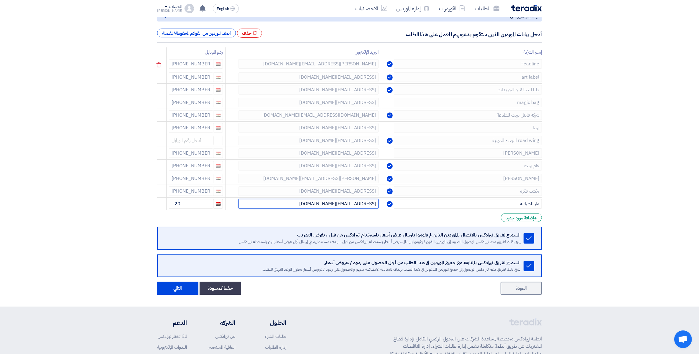
type input "[EMAIL_ADDRESS][DOMAIN_NAME]"
click at [198, 201] on input "+20" at bounding box center [191, 203] width 44 height 9
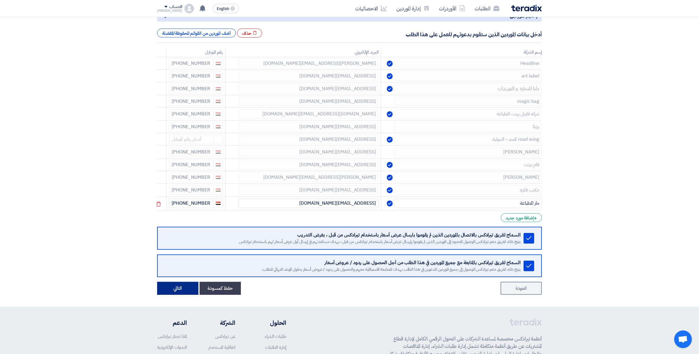
click at [190, 287] on button "التالي" at bounding box center [177, 288] width 41 height 13
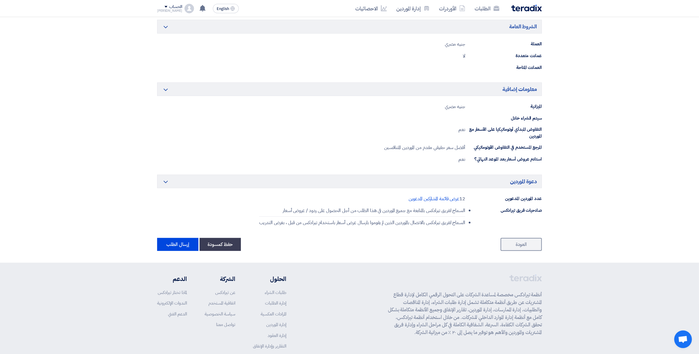
scroll to position [221, 0]
click at [183, 248] on button "إرسال الطلب" at bounding box center [177, 243] width 41 height 13
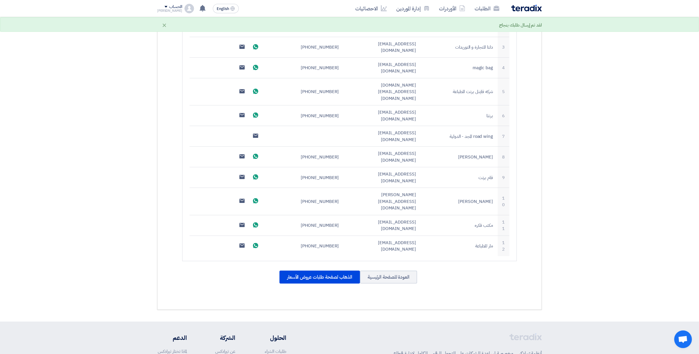
scroll to position [278, 0]
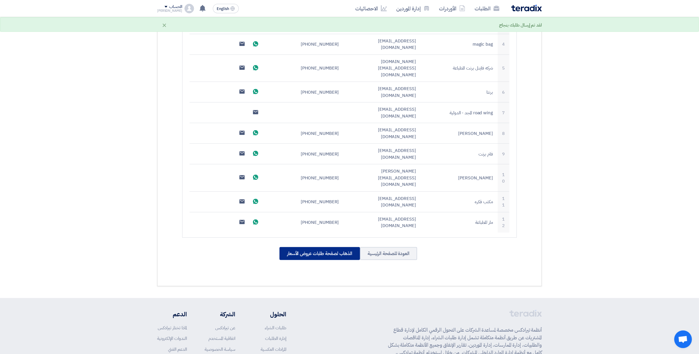
click at [329, 247] on div "الذهاب لصفحة طلبات عروض الأسعار" at bounding box center [319, 253] width 80 height 13
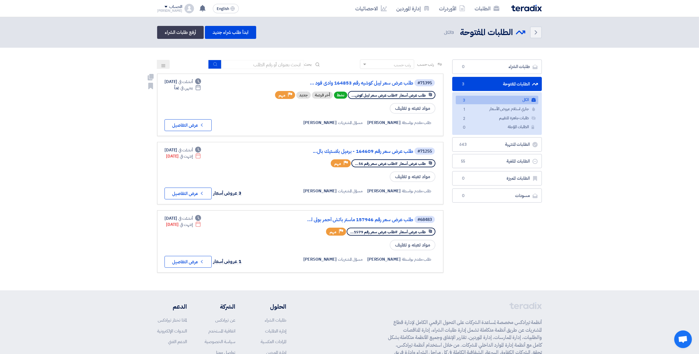
click at [375, 86] on div "#71395 طلب عرض سعر ليبل كوشيه رقم 164853 وادى فود ... طلب عرض أسعار #طلب عرض سع…" at bounding box center [355, 105] width 161 height 52
click at [376, 84] on link "طلب عرض سعر ليبل كوشيه رقم 164853 وادى فود ..." at bounding box center [354, 82] width 118 height 5
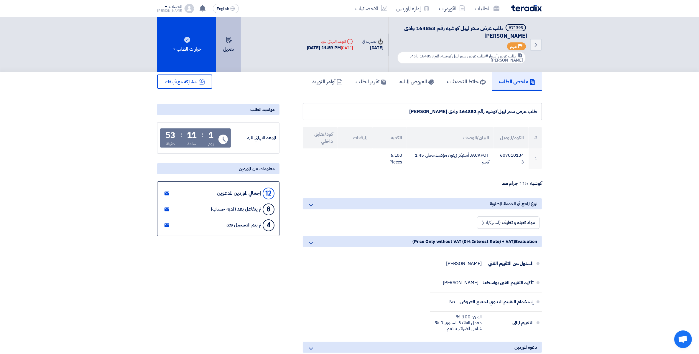
click at [217, 45] on button "تعديل" at bounding box center [228, 44] width 25 height 55
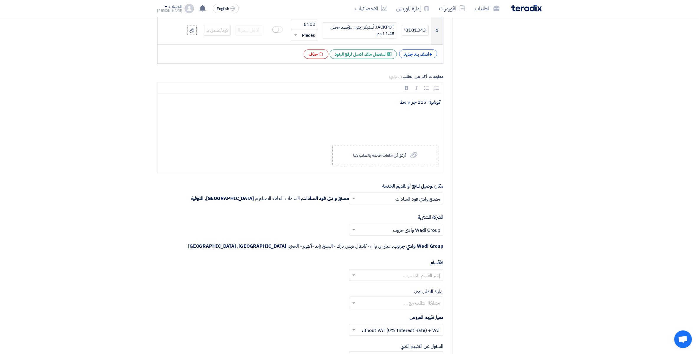
scroll to position [553, 0]
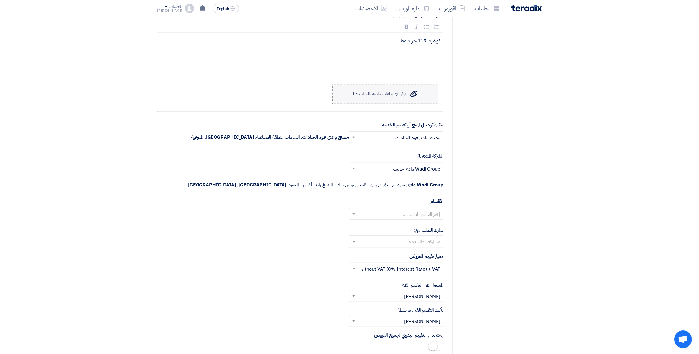
click at [403, 92] on label "Upload a file أرفق أي ملفات خاصة بالطلب هنا" at bounding box center [385, 94] width 106 height 19
click at [0, 0] on input "Upload a file أرفق أي ملفات خاصة بالطلب هنا" at bounding box center [0, 0] width 0 height 0
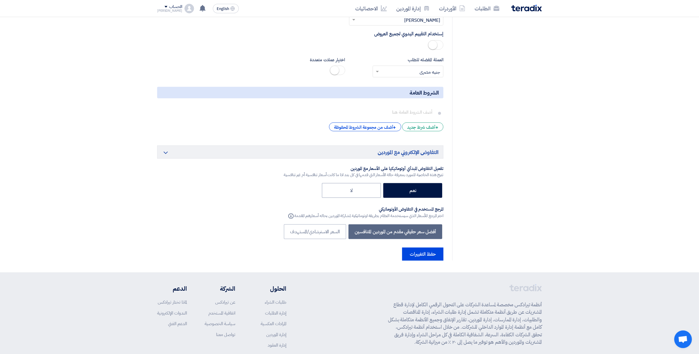
scroll to position [910, 0]
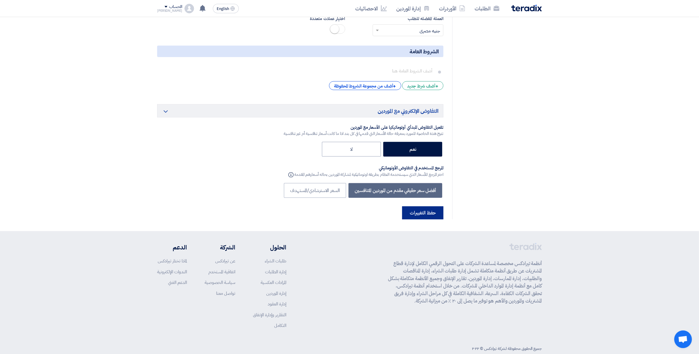
click at [425, 207] on button "حفظ التغييرات" at bounding box center [422, 213] width 41 height 13
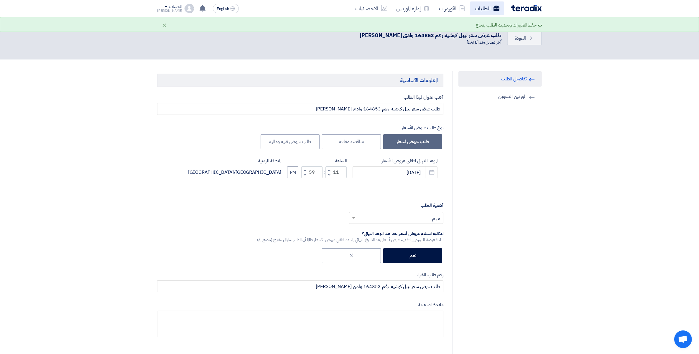
click at [479, 11] on link "الطلبات" at bounding box center [487, 8] width 34 height 14
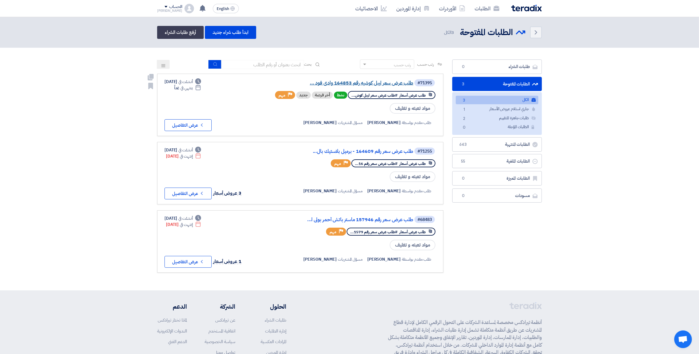
click at [363, 83] on link "طلب عرض سعر ليبل كوشيه رقم 164853 وادى فود ..." at bounding box center [354, 82] width 118 height 5
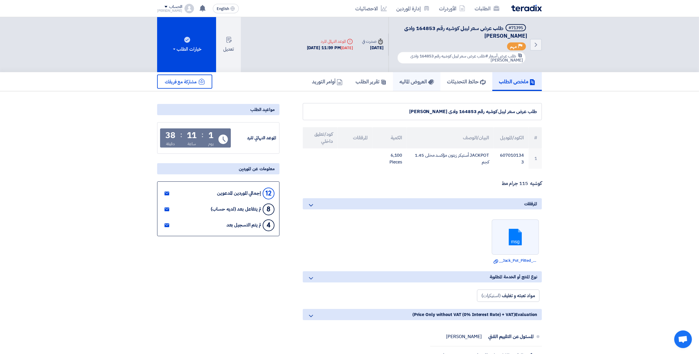
click at [412, 78] on h5 "العروض الماليه" at bounding box center [416, 81] width 34 height 7
